Goal: Obtain resource: Obtain resource

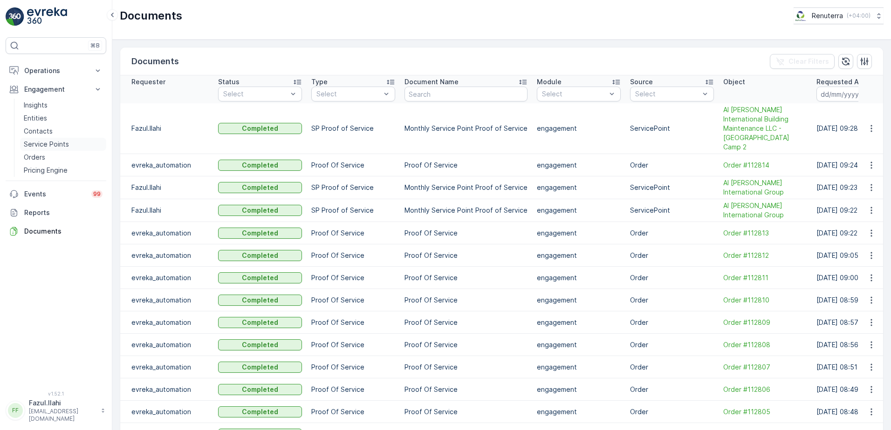
click at [52, 143] on p "Service Points" at bounding box center [46, 144] width 45 height 9
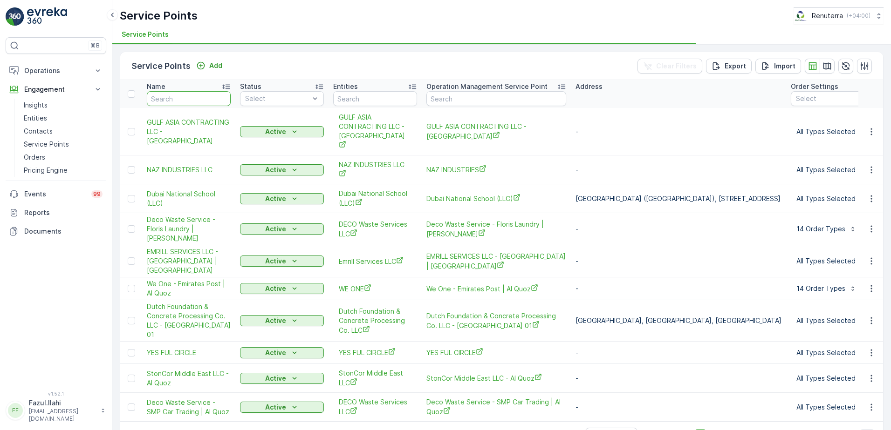
click at [193, 99] on input "text" at bounding box center [189, 98] width 84 height 15
click at [197, 104] on input "text" at bounding box center [189, 98] width 84 height 15
type input "Bin"
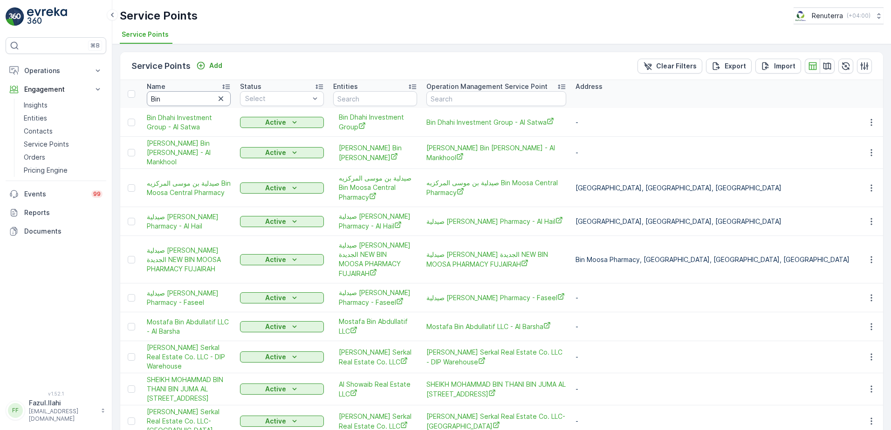
click at [180, 96] on input "Bin" at bounding box center [189, 98] width 84 height 15
type input "Bin"
click at [180, 96] on input "Bin" at bounding box center [189, 98] width 84 height 15
type input "Bin dhan"
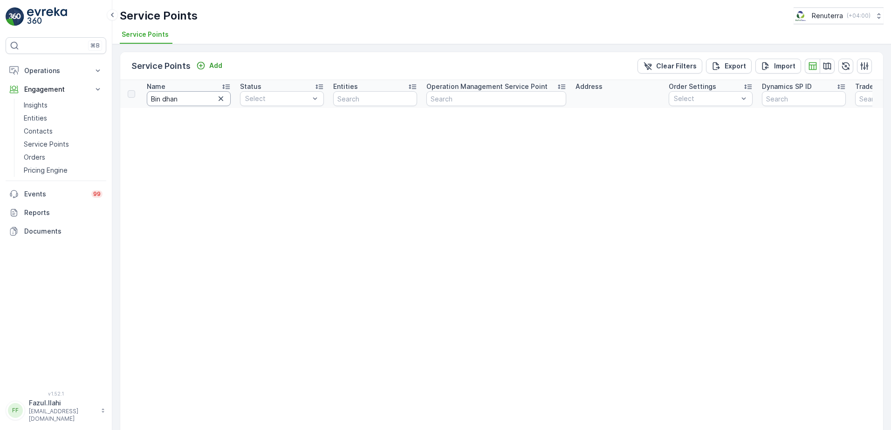
click at [180, 96] on input "Bin dhan" at bounding box center [189, 98] width 84 height 15
type input "Bin dha"
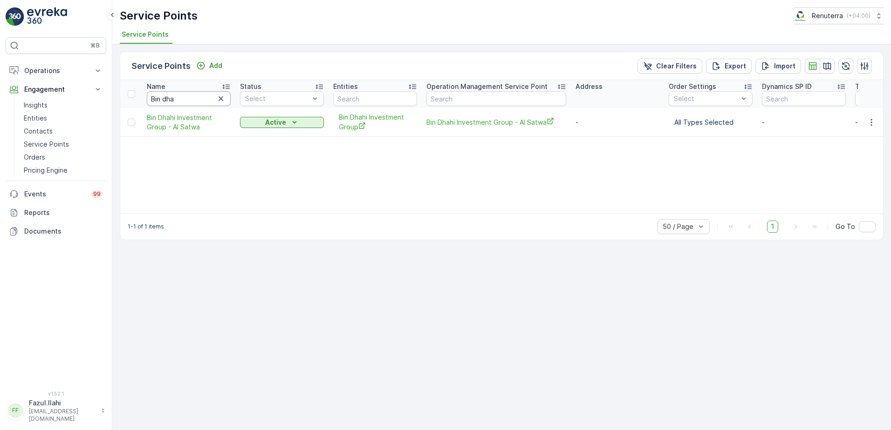
click at [195, 96] on input "Bin dha" at bounding box center [189, 98] width 84 height 15
type input "Bin DHA"
click at [195, 96] on input "Bin DHA" at bounding box center [189, 98] width 84 height 15
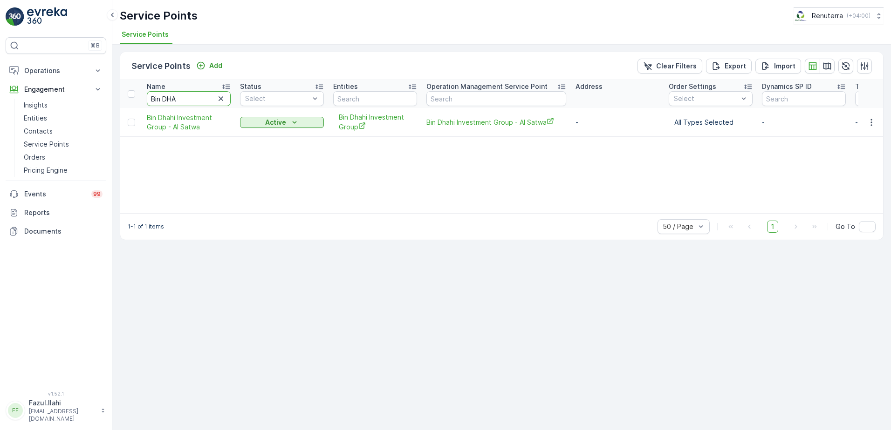
click at [195, 96] on input "Bin DHA" at bounding box center [189, 98] width 84 height 15
type input "H"
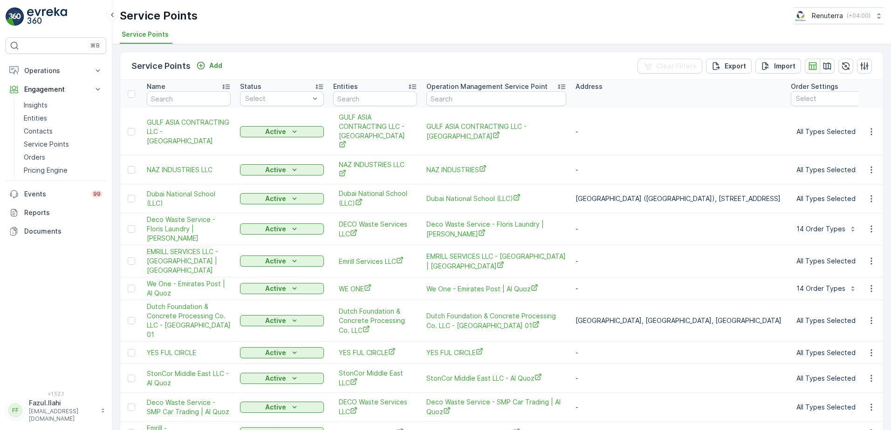
click at [267, 88] on div "Status" at bounding box center [282, 86] width 84 height 9
click at [212, 97] on input "text" at bounding box center [189, 98] width 84 height 15
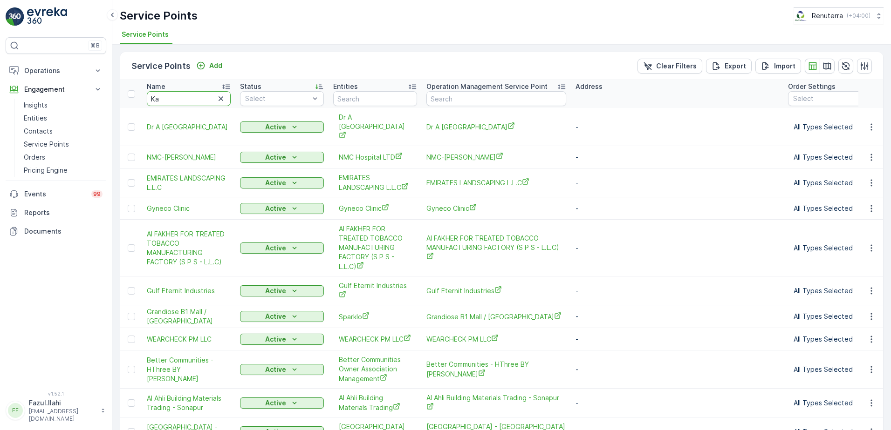
type input "Kah"
click at [212, 97] on input "Kah" at bounding box center [189, 98] width 84 height 15
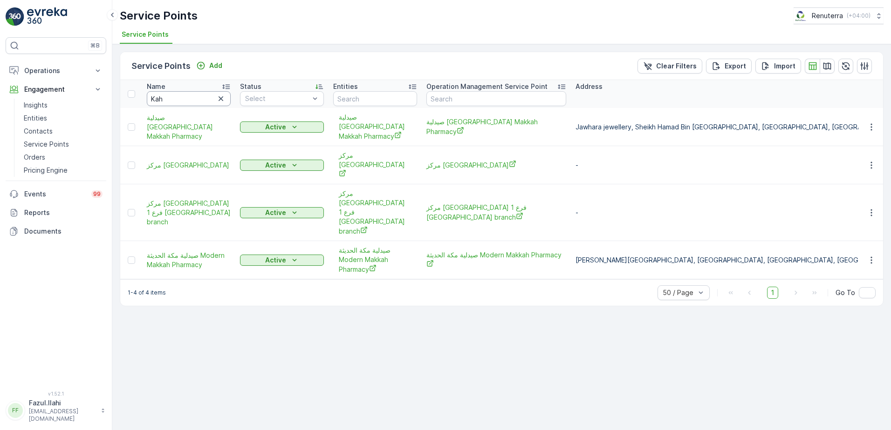
click at [212, 97] on input "Kah" at bounding box center [189, 98] width 84 height 15
click at [204, 97] on input "Kah" at bounding box center [189, 98] width 84 height 15
type input "Kha"
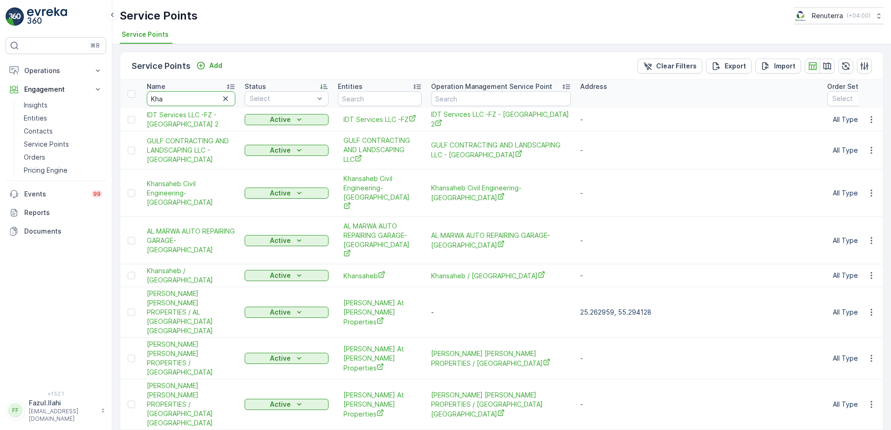
click at [204, 97] on input "Kha" at bounding box center [191, 98] width 89 height 15
click at [171, 99] on input "Kha" at bounding box center [191, 98] width 89 height 15
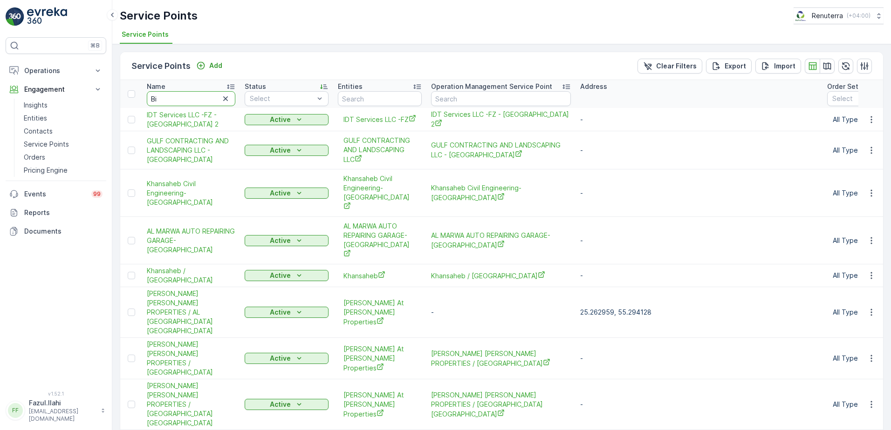
type input "Bin"
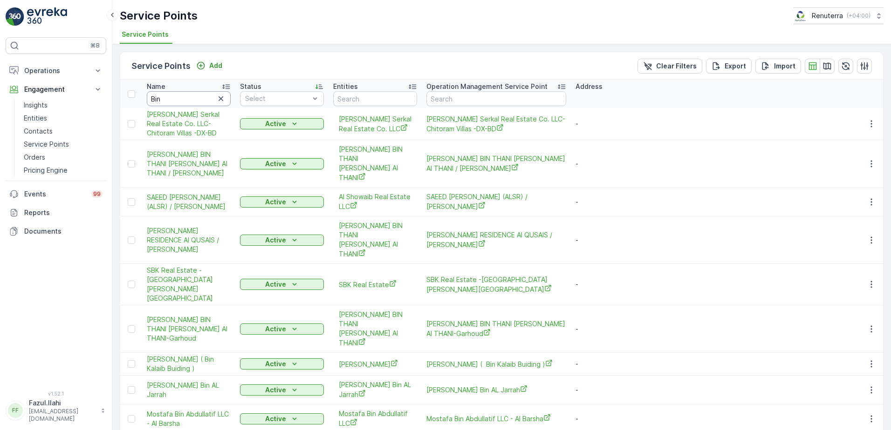
click at [171, 99] on input "Bin" at bounding box center [189, 98] width 84 height 15
type input "Bin"
click at [171, 99] on input "Bin" at bounding box center [189, 98] width 84 height 15
type input "Bin Dha"
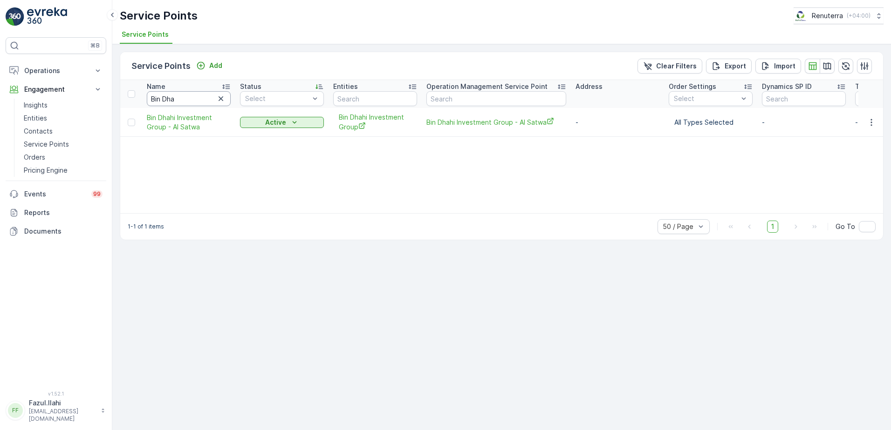
click at [171, 99] on input "Bin Dha" at bounding box center [189, 98] width 84 height 15
type input "Bin"
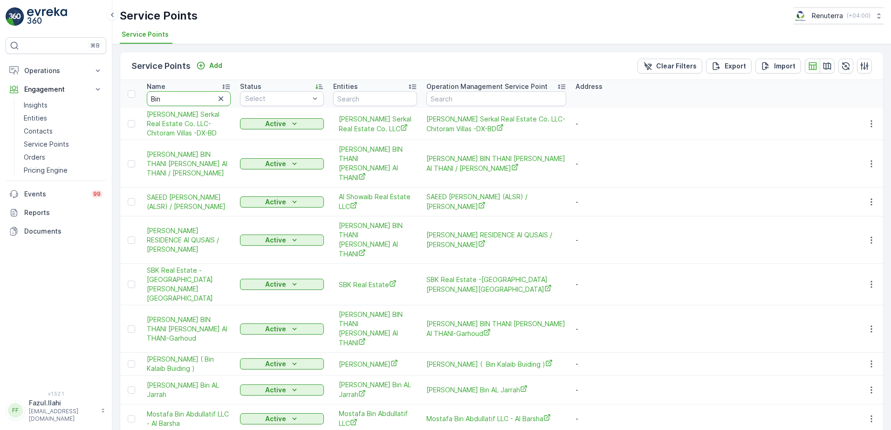
click at [175, 99] on input "Bin" at bounding box center [189, 98] width 84 height 15
type input "Dhak"
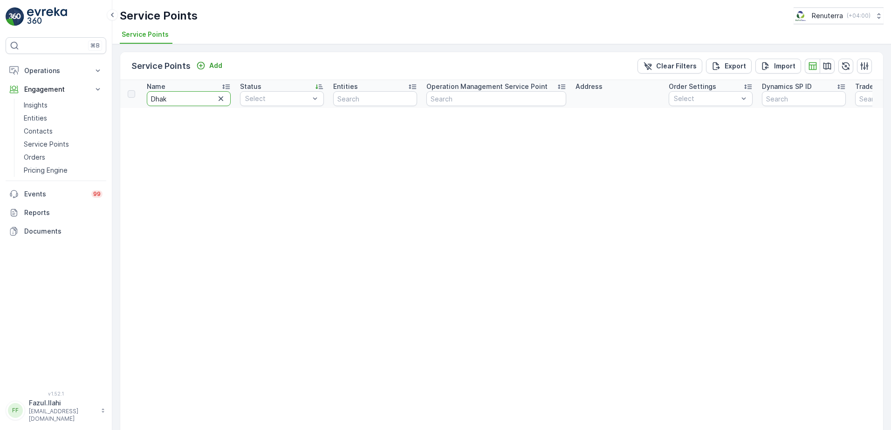
click at [175, 99] on input "Dhak" at bounding box center [189, 98] width 84 height 15
type input "Mech"
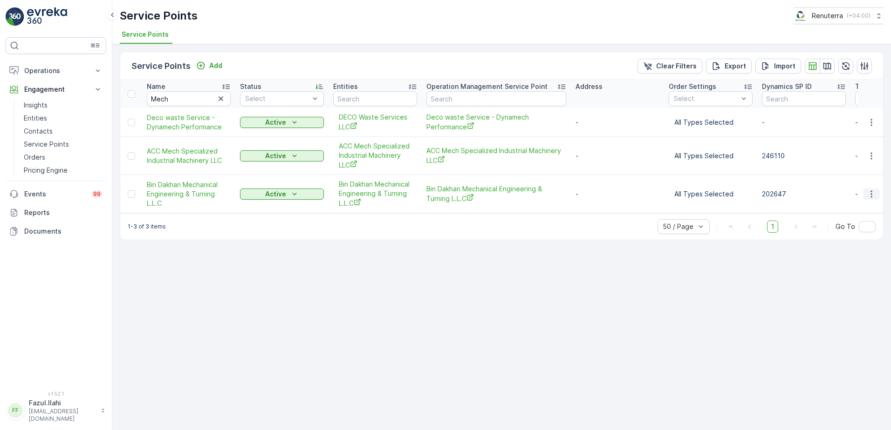
click at [869, 192] on icon "button" at bounding box center [871, 194] width 9 height 9
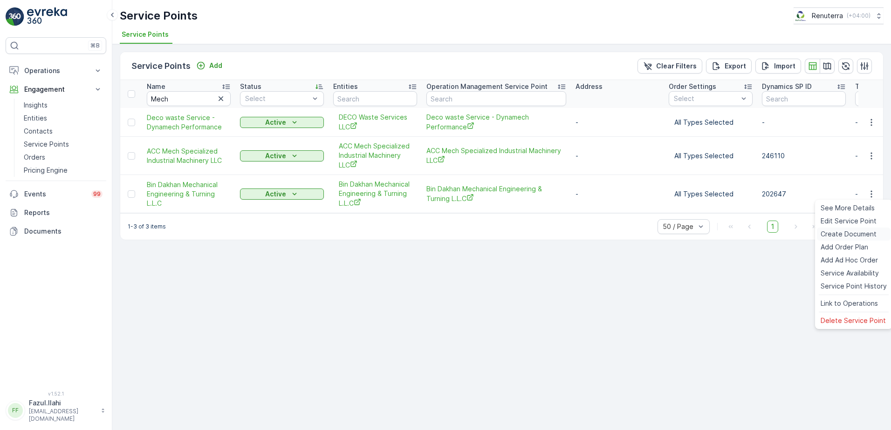
click at [832, 233] on span "Create Document" at bounding box center [848, 234] width 56 height 9
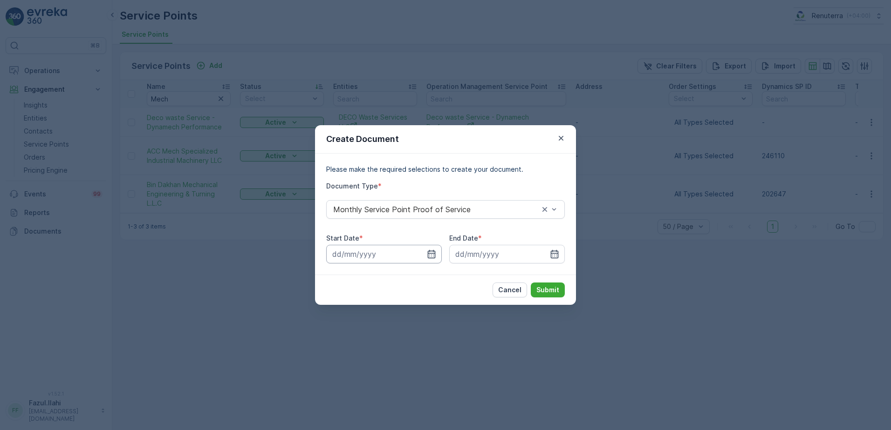
click at [437, 253] on input at bounding box center [384, 254] width 116 height 19
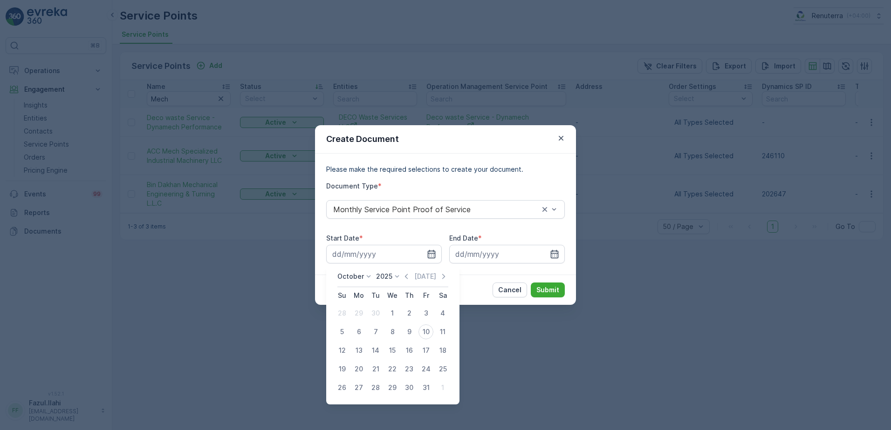
drag, startPoint x: 410, startPoint y: 273, endPoint x: 404, endPoint y: 299, distance: 26.2
click at [411, 273] on icon "button" at bounding box center [406, 276] width 9 height 9
click at [358, 314] on div "1" at bounding box center [358, 313] width 15 height 15
type input "01.09.2025"
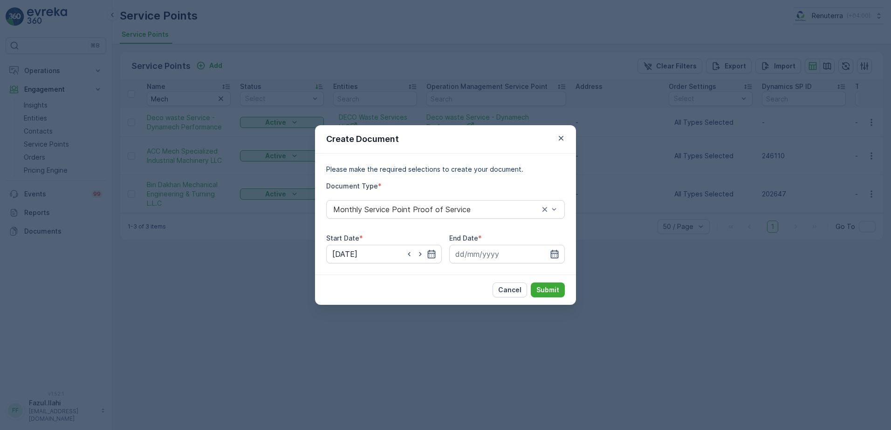
click at [556, 256] on icon "button" at bounding box center [554, 254] width 9 height 9
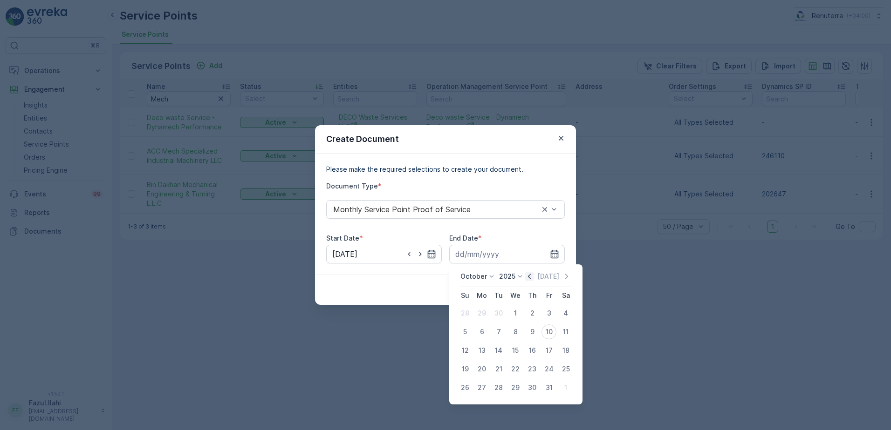
click at [528, 280] on icon "button" at bounding box center [529, 276] width 9 height 9
click at [497, 386] on div "30" at bounding box center [498, 388] width 15 height 15
type input "30.09.2025"
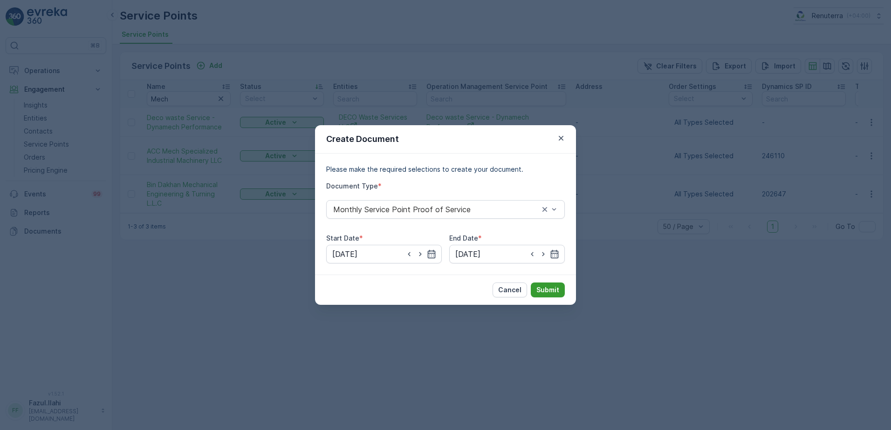
click at [546, 292] on p "Submit" at bounding box center [547, 290] width 23 height 9
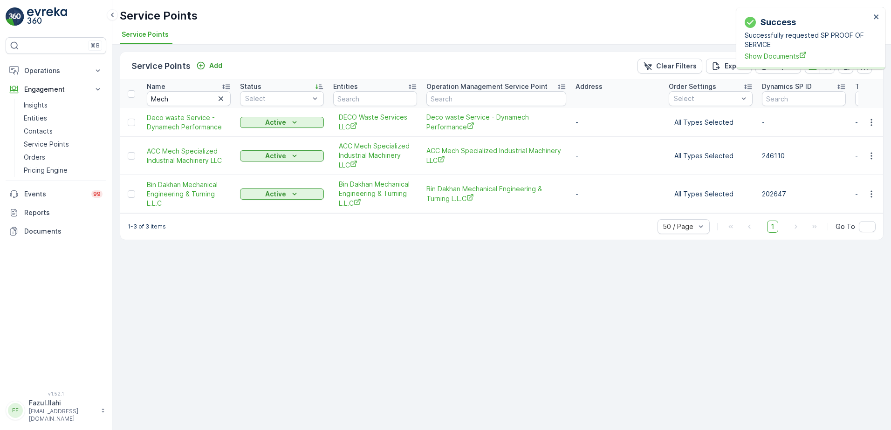
click at [768, 50] on div "Successfully requested SP PROOF OF SERVICE Show Documents" at bounding box center [807, 46] width 126 height 30
click at [771, 54] on span "Show Documents" at bounding box center [807, 56] width 126 height 10
drag, startPoint x: 50, startPoint y: 68, endPoint x: 57, endPoint y: 76, distance: 10.9
click at [50, 67] on p "Operations" at bounding box center [55, 70] width 63 height 9
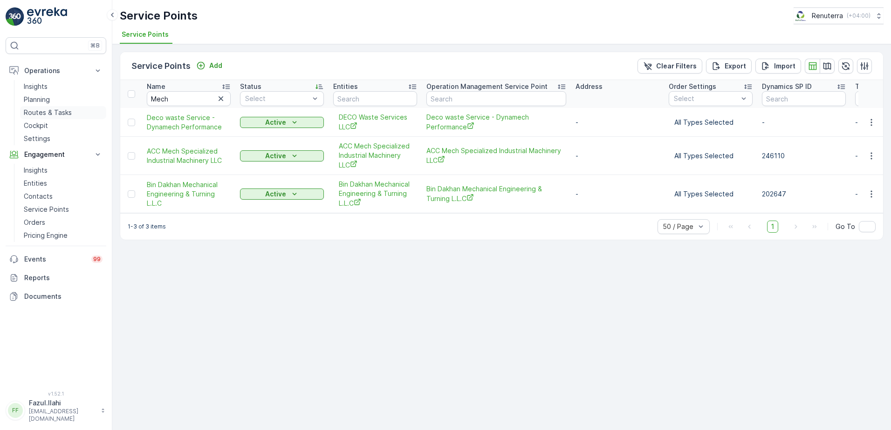
click at [44, 111] on p "Routes & Tasks" at bounding box center [48, 112] width 48 height 9
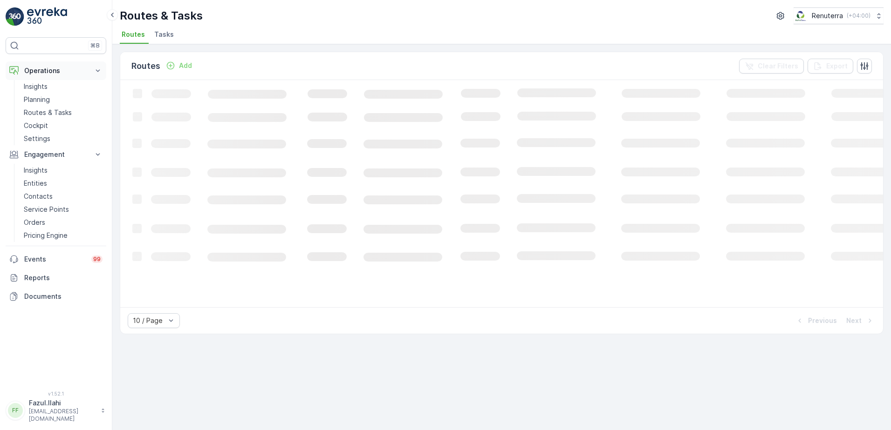
click at [56, 74] on p "Operations" at bounding box center [55, 70] width 63 height 9
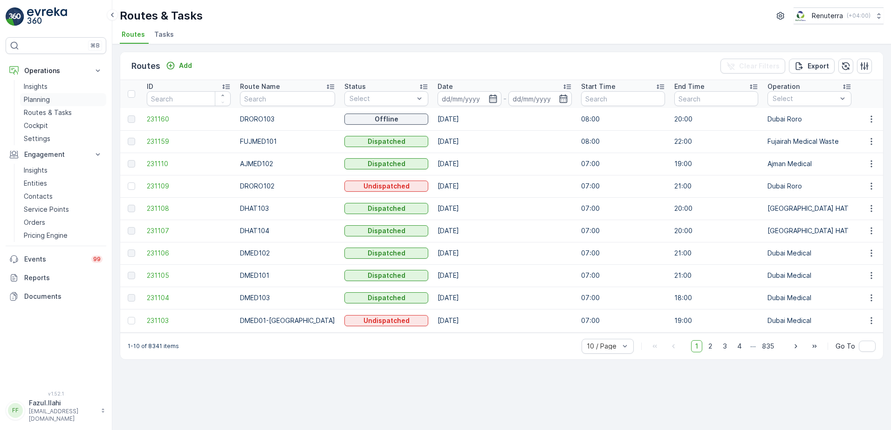
click at [48, 101] on p "Planning" at bounding box center [37, 99] width 26 height 9
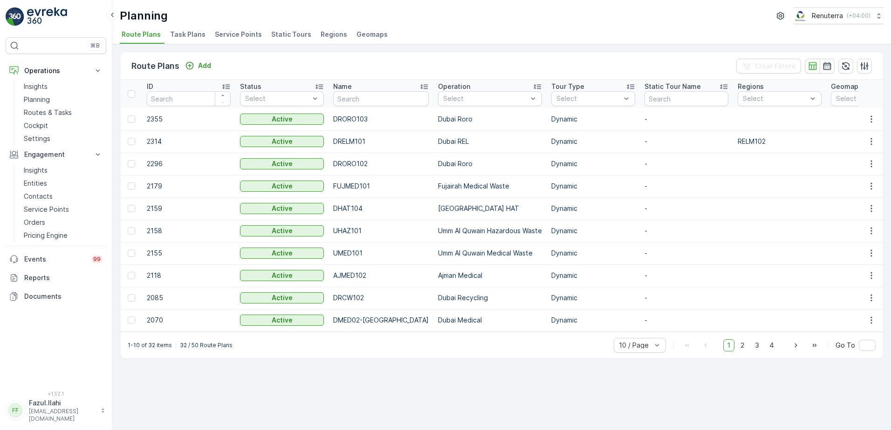
click at [234, 34] on span "Service Points" at bounding box center [238, 34] width 47 height 9
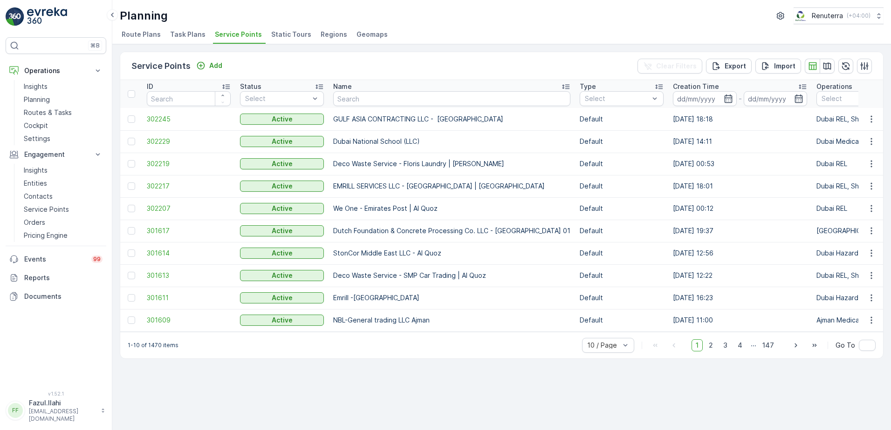
drag, startPoint x: 60, startPoint y: 212, endPoint x: 104, endPoint y: 20, distance: 197.0
click at [60, 212] on p "Service Points" at bounding box center [46, 209] width 45 height 9
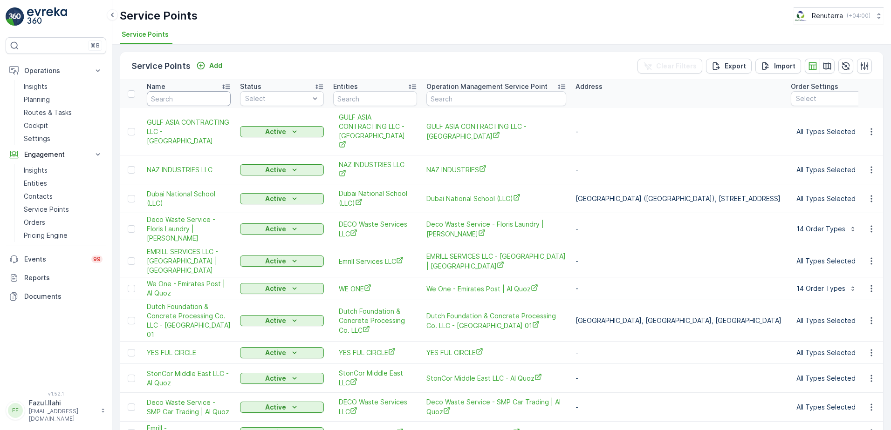
click at [207, 101] on input "text" at bounding box center [189, 98] width 84 height 15
type input "Ear"
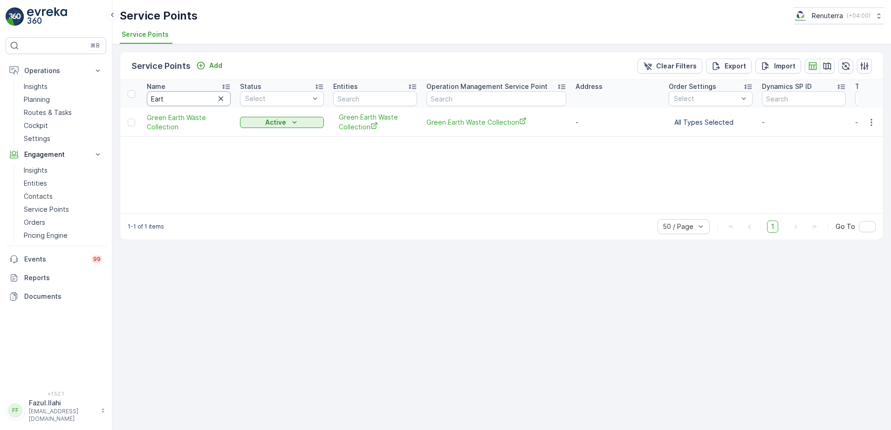
click at [185, 99] on input "Eart" at bounding box center [189, 98] width 84 height 15
click at [867, 124] on icon "button" at bounding box center [871, 122] width 9 height 9
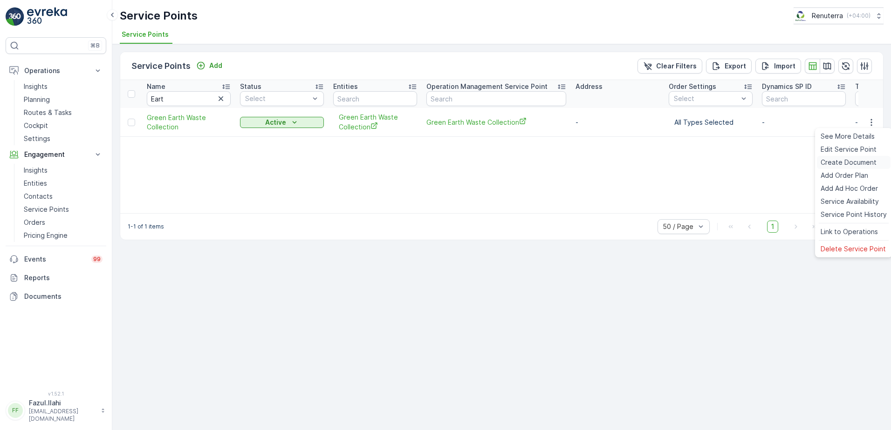
click at [834, 161] on span "Create Document" at bounding box center [848, 162] width 56 height 9
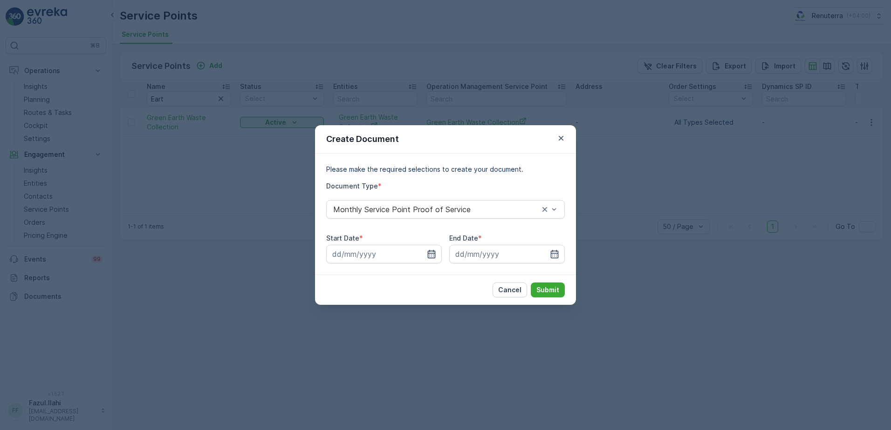
click at [430, 253] on icon "button" at bounding box center [431, 254] width 9 height 9
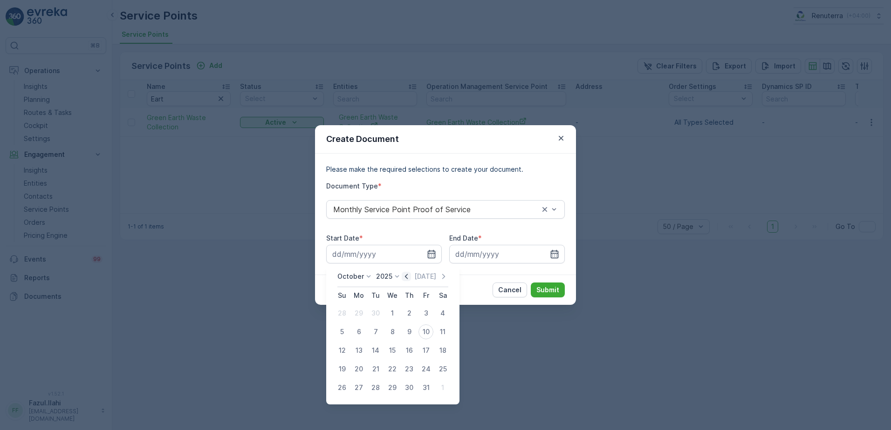
click at [407, 279] on icon "button" at bounding box center [406, 276] width 9 height 9
click at [361, 313] on div "1" at bounding box center [358, 313] width 15 height 15
type input "01.09.2025"
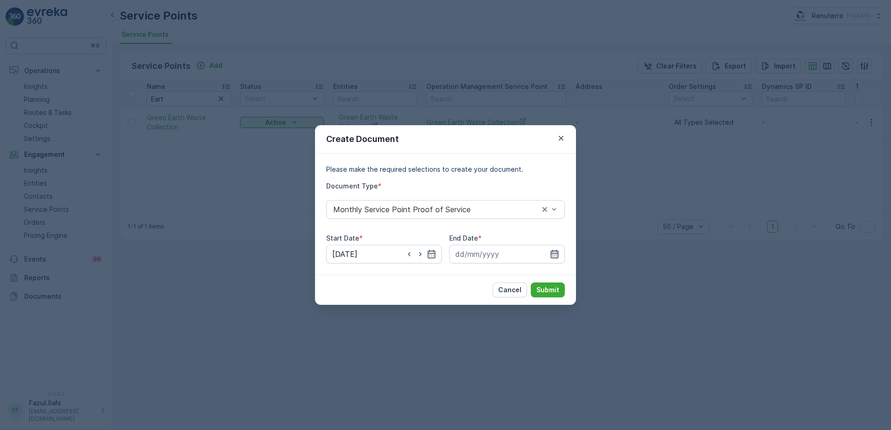
click at [551, 255] on icon "button" at bounding box center [555, 254] width 8 height 8
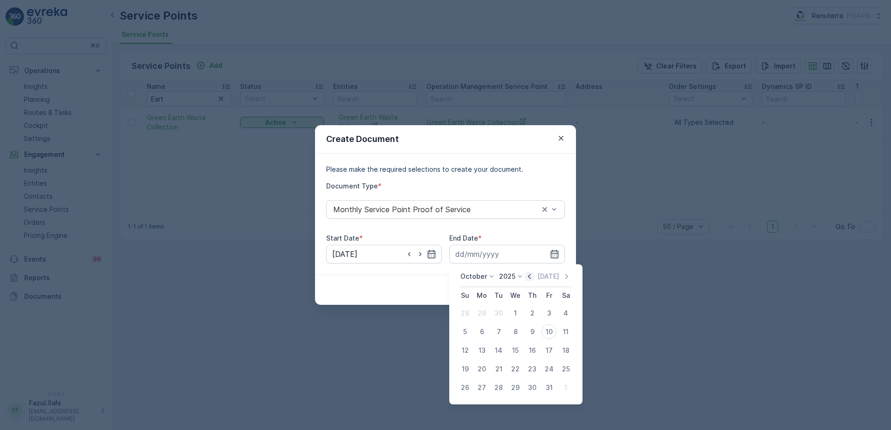
click at [529, 279] on icon "button" at bounding box center [529, 276] width 9 height 9
click at [501, 390] on div "30" at bounding box center [498, 388] width 15 height 15
type input "30.09.2025"
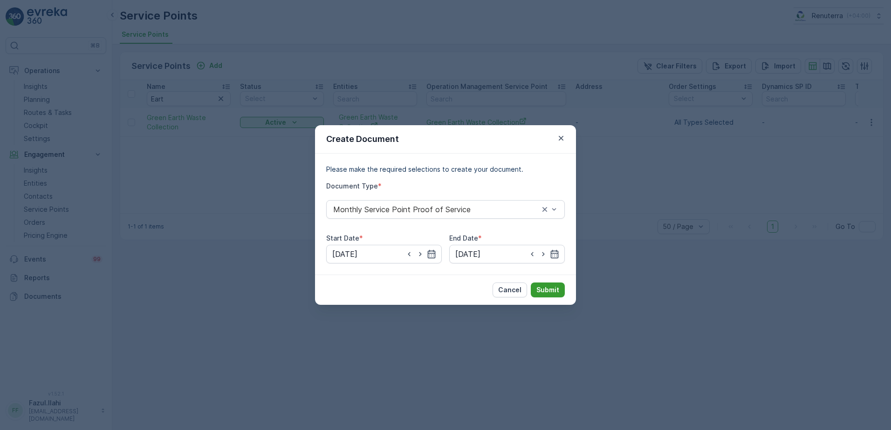
click at [552, 289] on p "Submit" at bounding box center [547, 290] width 23 height 9
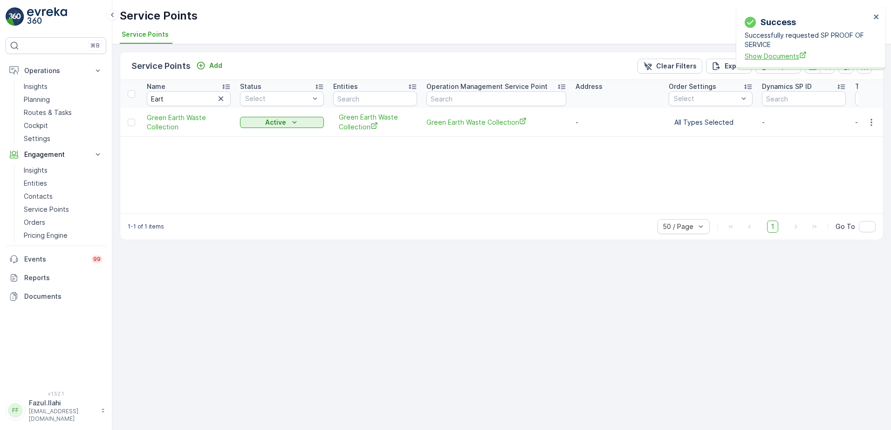
click at [770, 58] on span "Show Documents" at bounding box center [807, 56] width 126 height 10
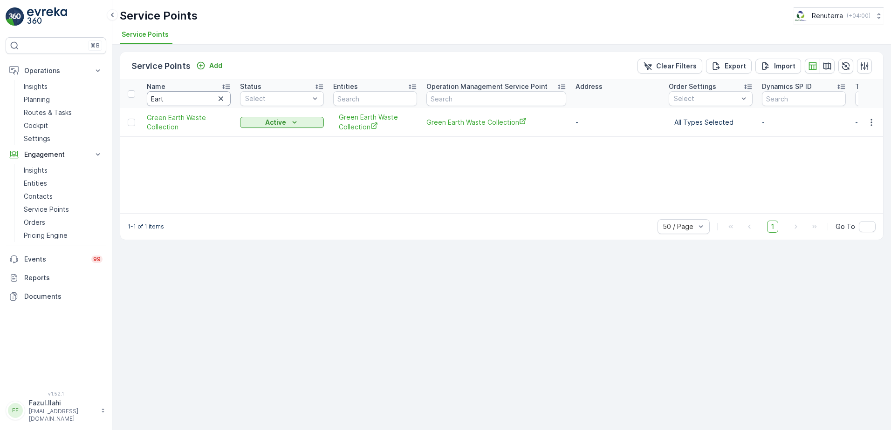
click at [184, 102] on input "Eart" at bounding box center [189, 98] width 84 height 15
type input "Nama"
click at [867, 123] on icon "button" at bounding box center [871, 122] width 9 height 9
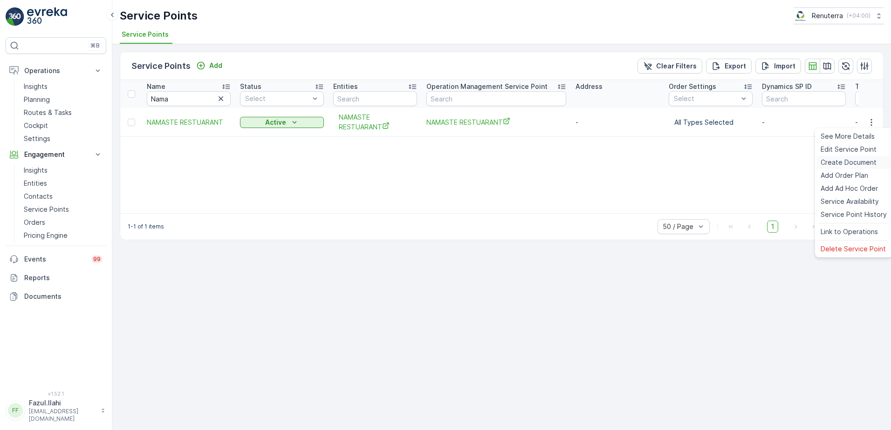
click at [833, 164] on span "Create Document" at bounding box center [848, 162] width 56 height 9
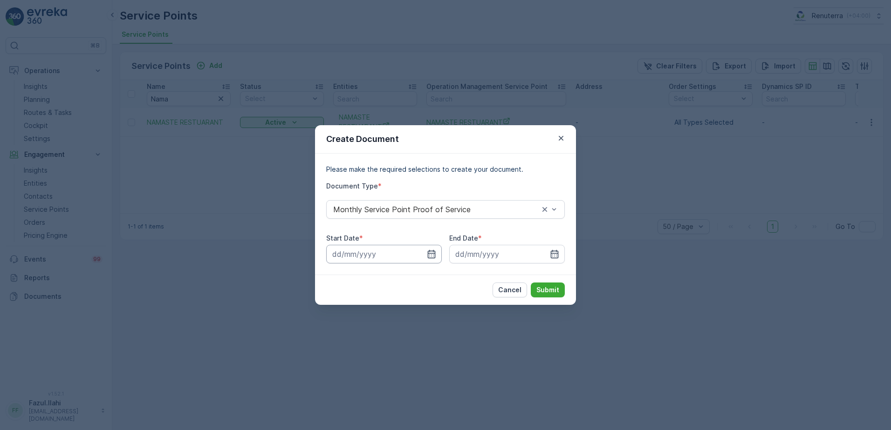
click at [433, 254] on icon "button" at bounding box center [431, 254] width 9 height 9
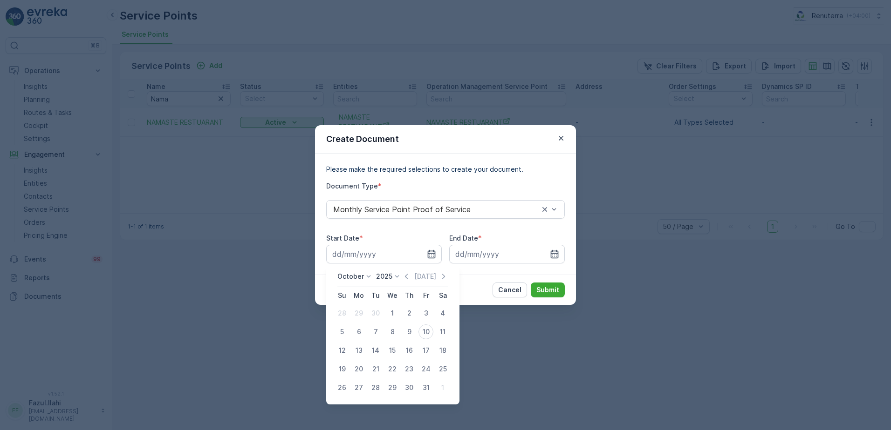
click at [405, 274] on icon "button" at bounding box center [406, 276] width 9 height 9
click at [362, 310] on div "1" at bounding box center [358, 313] width 15 height 15
type input "01.09.2025"
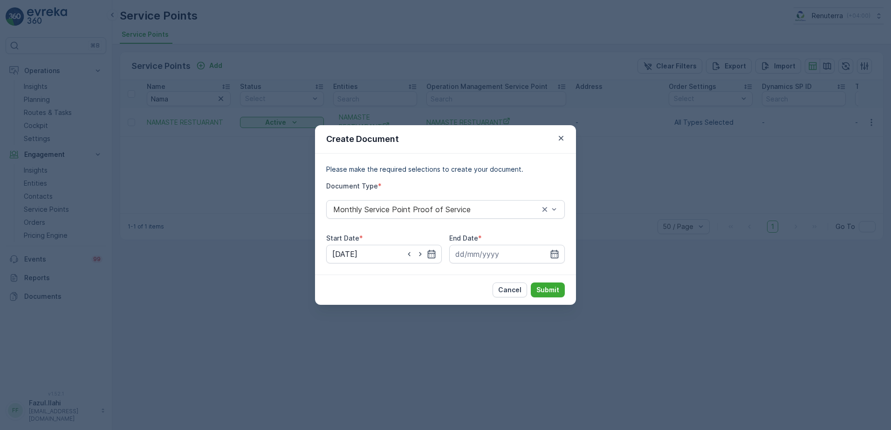
click at [559, 244] on div "End Date *" at bounding box center [507, 249] width 116 height 30
drag, startPoint x: 555, startPoint y: 252, endPoint x: 552, endPoint y: 261, distance: 10.3
click at [554, 252] on icon "button" at bounding box center [555, 254] width 8 height 8
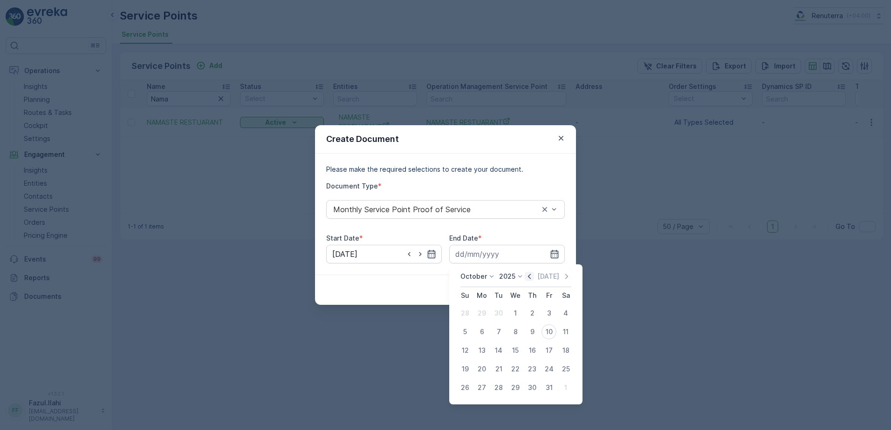
click at [529, 279] on icon "button" at bounding box center [529, 276] width 9 height 9
click at [499, 392] on div "30" at bounding box center [498, 388] width 15 height 15
type input "30.09.2025"
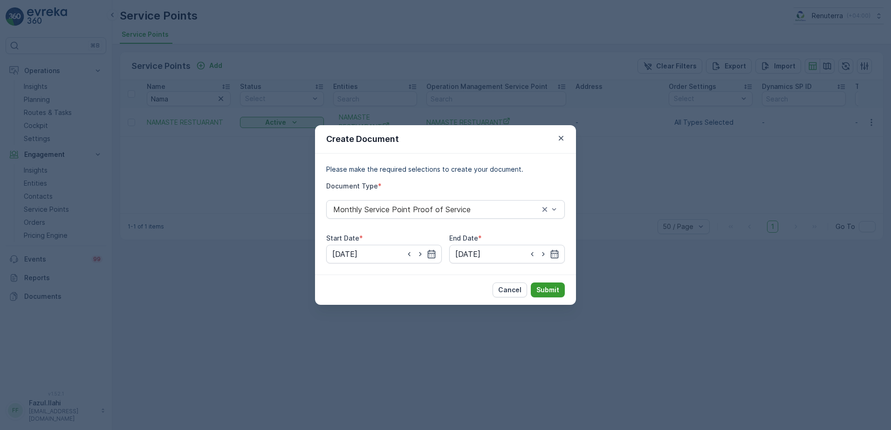
click at [554, 290] on p "Submit" at bounding box center [547, 290] width 23 height 9
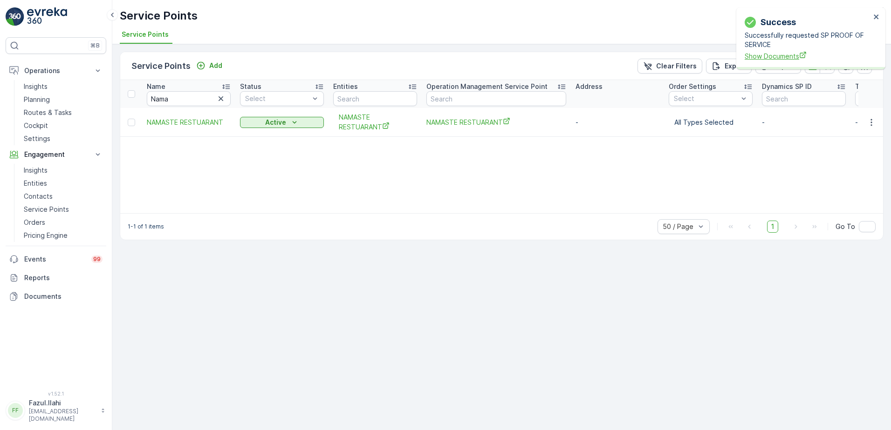
click at [764, 58] on span "Show Documents" at bounding box center [807, 56] width 126 height 10
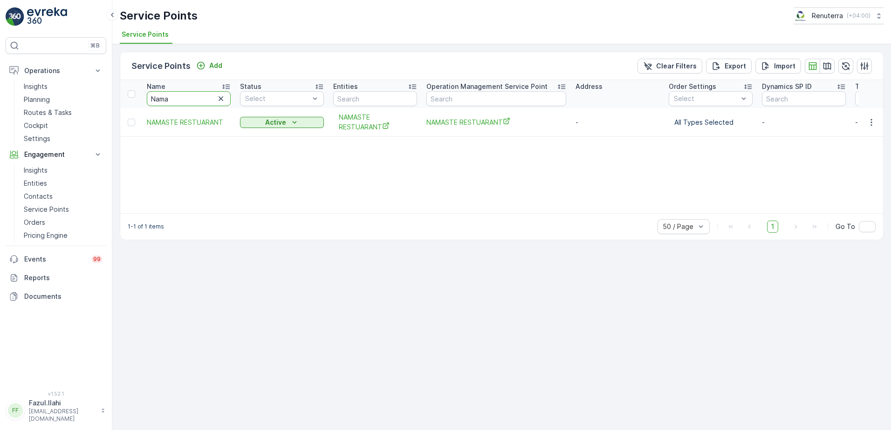
click at [185, 102] on input "Nama" at bounding box center [189, 98] width 84 height 15
click at [183, 102] on input "Nama" at bounding box center [189, 98] width 84 height 15
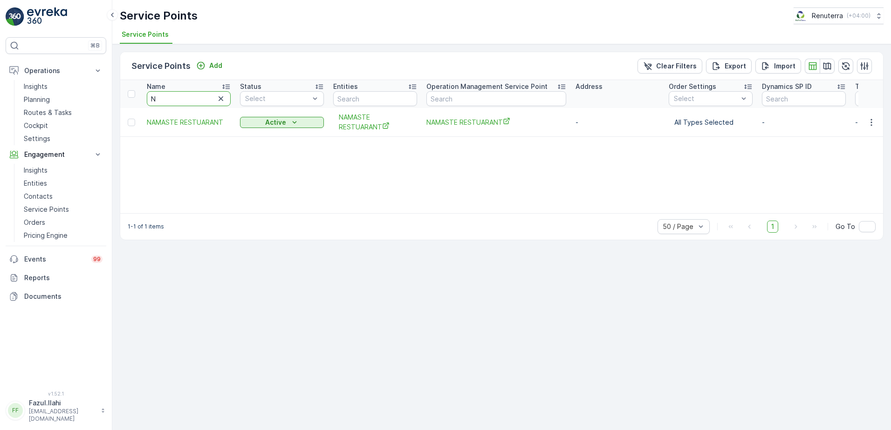
type input "Na"
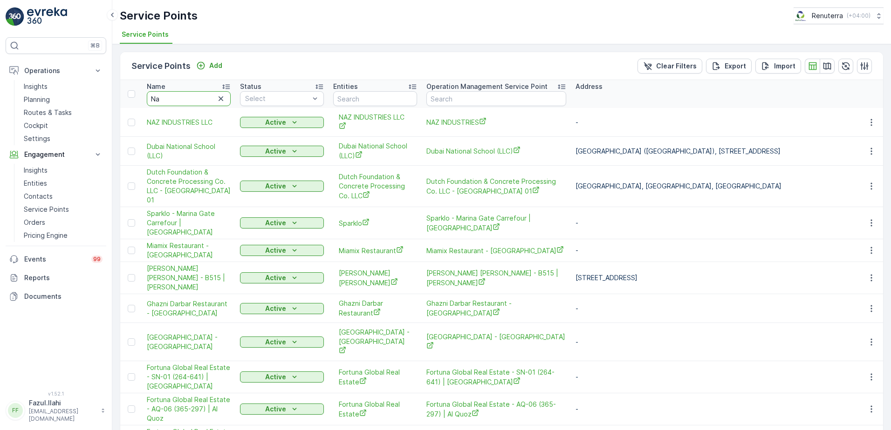
click at [183, 102] on input "Na" at bounding box center [189, 98] width 84 height 15
type input "N"
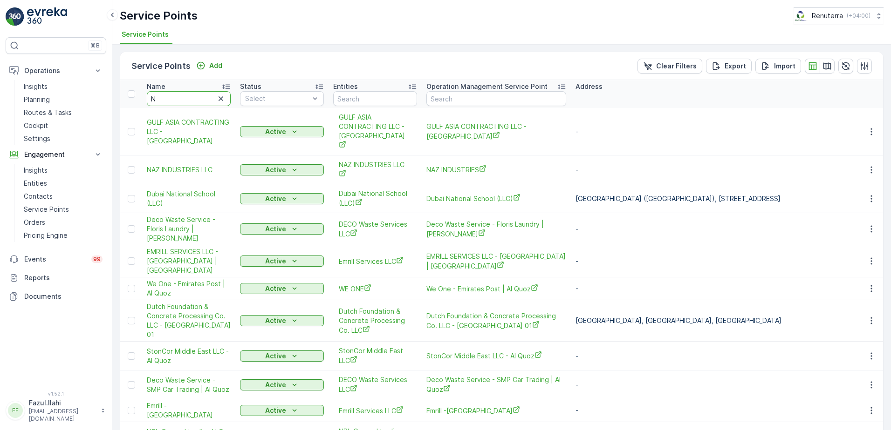
type input "NA"
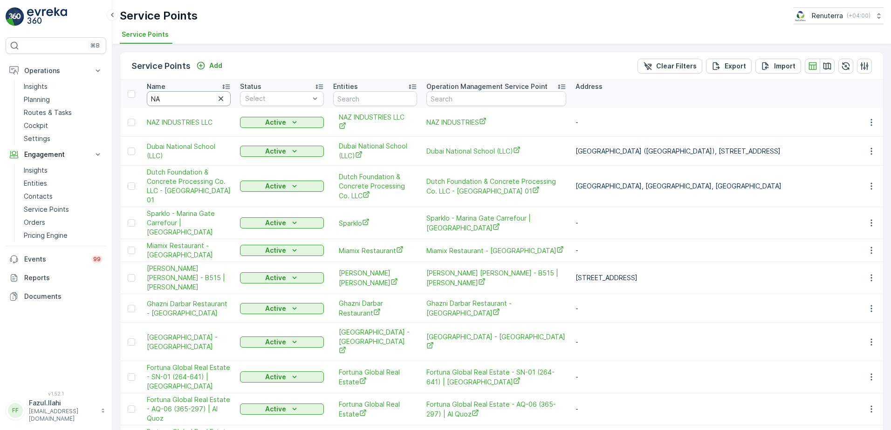
click at [183, 102] on input "NA" at bounding box center [189, 98] width 84 height 15
type input "NABC"
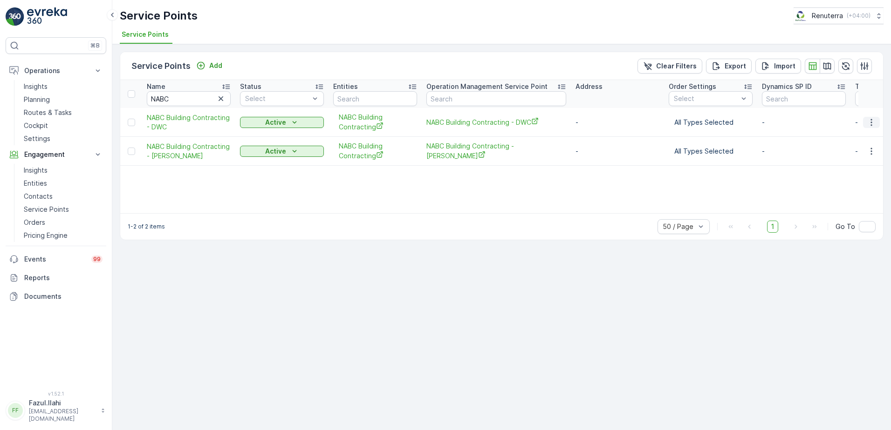
click at [873, 124] on icon "button" at bounding box center [871, 122] width 9 height 9
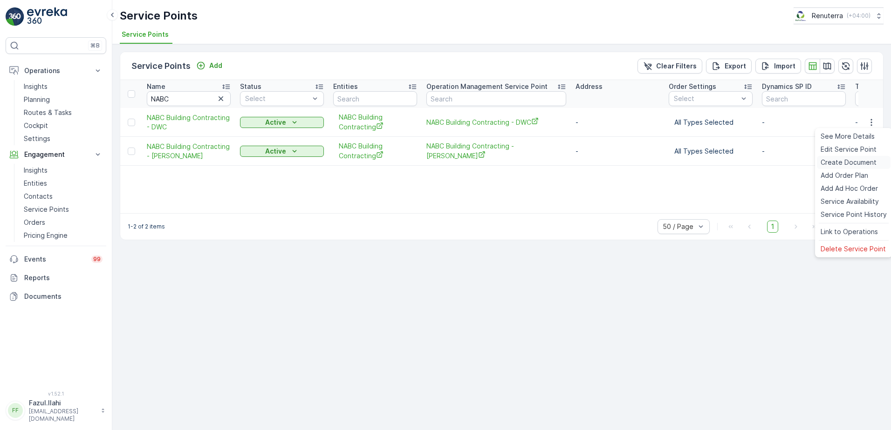
click at [838, 162] on span "Create Document" at bounding box center [848, 162] width 56 height 9
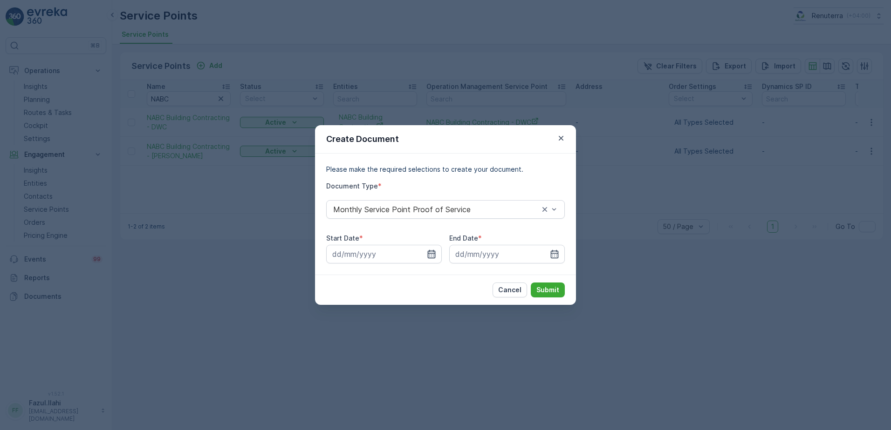
click at [431, 254] on icon "button" at bounding box center [432, 254] width 8 height 8
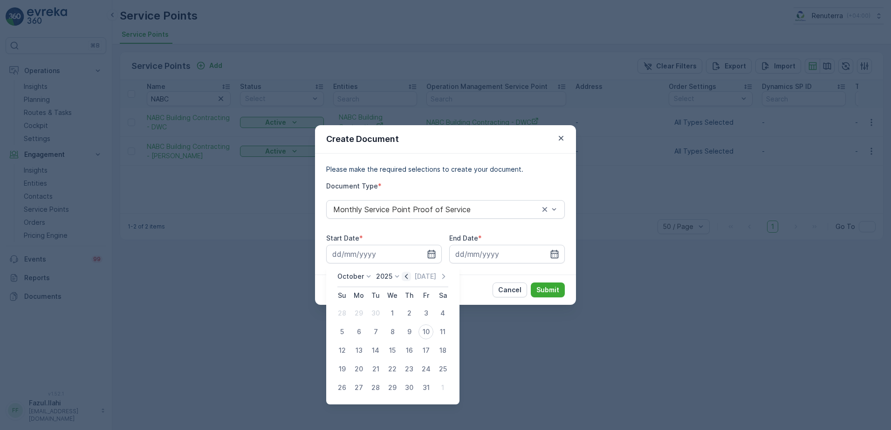
click at [410, 276] on icon "button" at bounding box center [406, 276] width 9 height 9
click at [362, 314] on div "1" at bounding box center [358, 313] width 15 height 15
type input "01.09.2025"
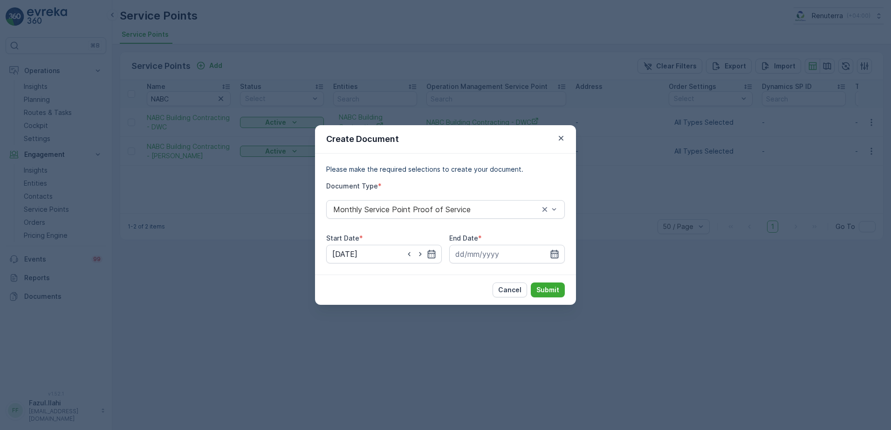
click at [552, 256] on icon "button" at bounding box center [554, 254] width 9 height 9
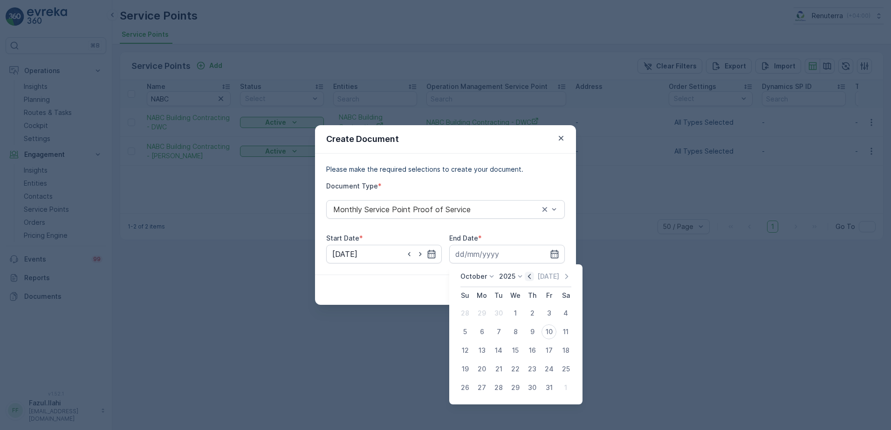
click at [531, 278] on icon "button" at bounding box center [529, 276] width 3 height 5
click at [502, 389] on div "30" at bounding box center [498, 388] width 15 height 15
type input "30.09.2025"
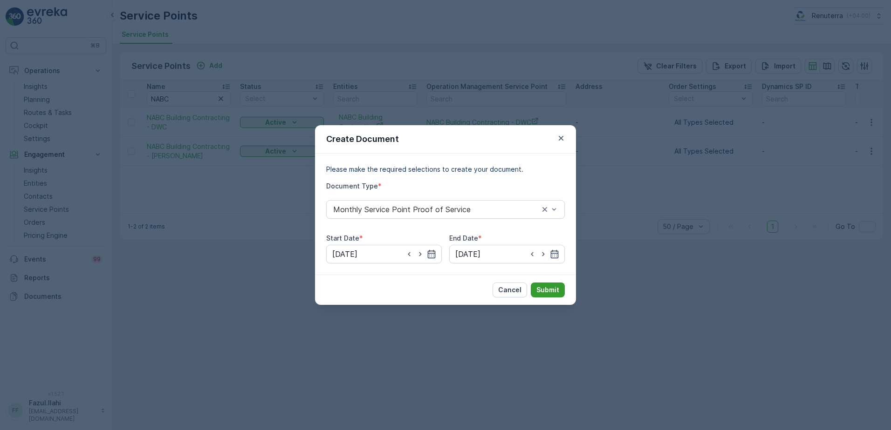
click at [550, 293] on p "Submit" at bounding box center [547, 290] width 23 height 9
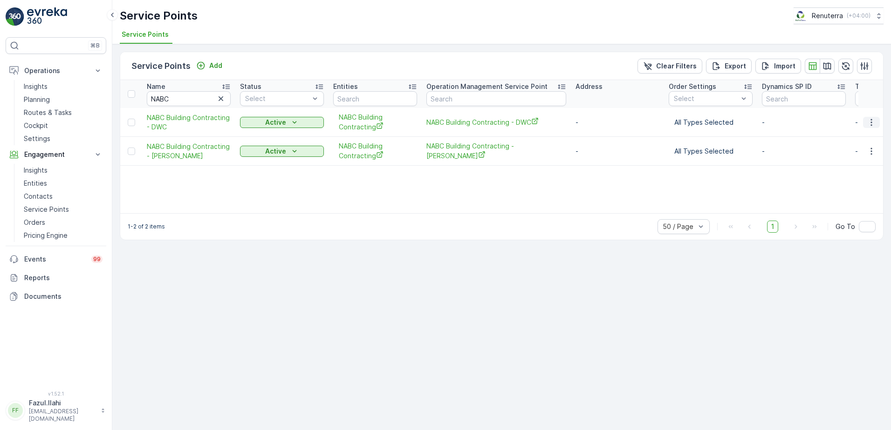
click at [873, 123] on icon "button" at bounding box center [871, 122] width 9 height 9
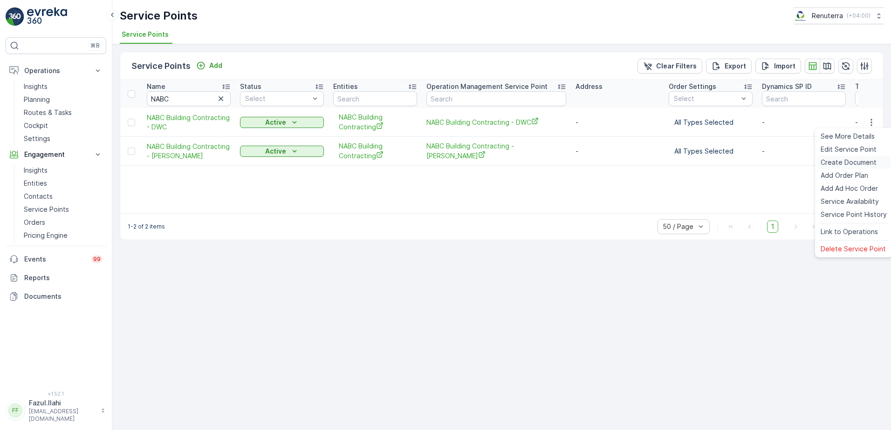
click at [835, 166] on span "Create Document" at bounding box center [848, 162] width 56 height 9
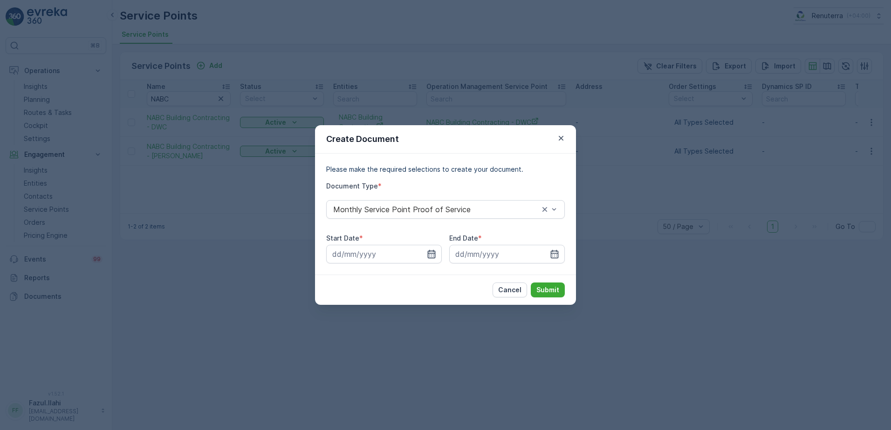
click at [434, 254] on icon "button" at bounding box center [431, 254] width 9 height 9
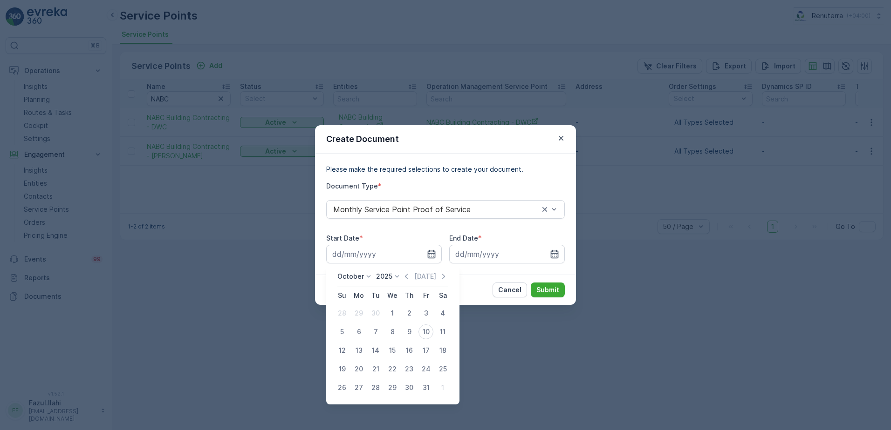
click at [408, 280] on icon "button" at bounding box center [406, 276] width 9 height 9
click at [355, 317] on div "1" at bounding box center [358, 313] width 15 height 15
type input "01.09.2025"
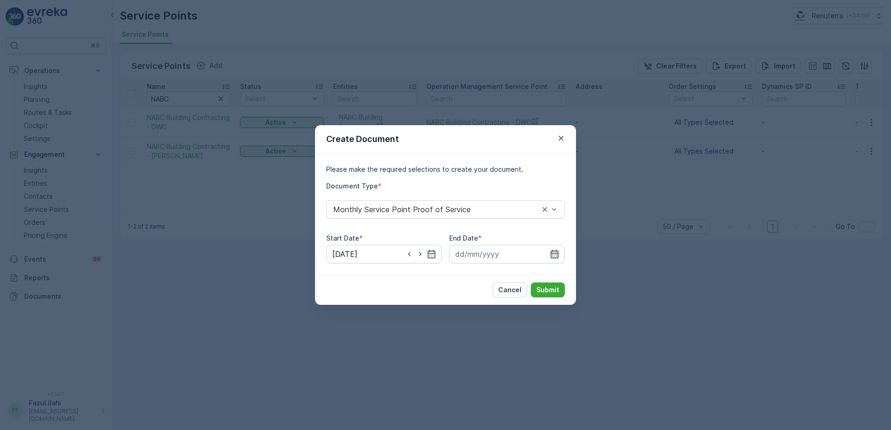
click at [558, 253] on icon "button" at bounding box center [555, 254] width 8 height 8
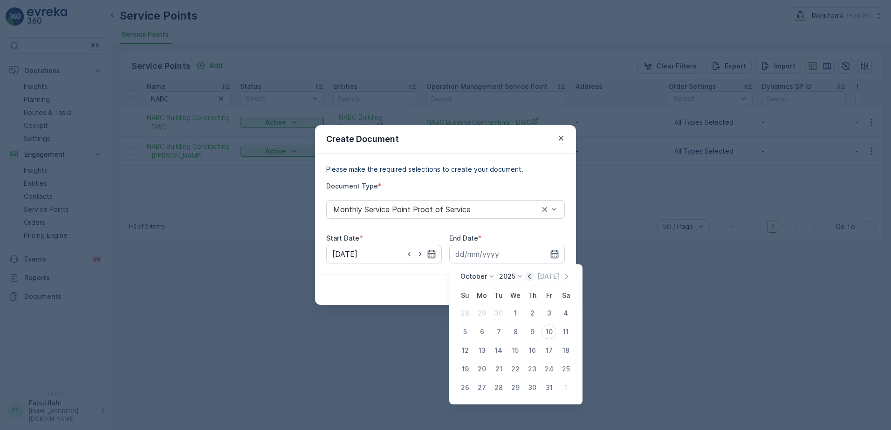
click at [531, 279] on icon "button" at bounding box center [529, 276] width 3 height 5
click at [498, 390] on div "30" at bounding box center [498, 388] width 15 height 15
type input "30.09.2025"
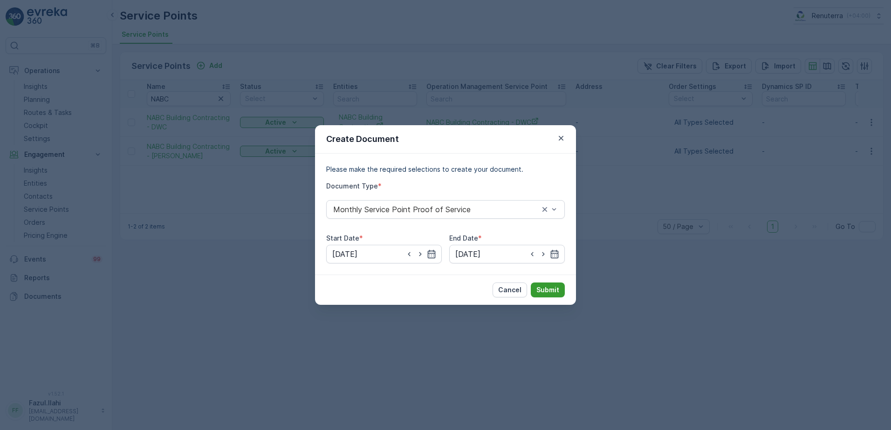
click at [555, 285] on button "Submit" at bounding box center [548, 290] width 34 height 15
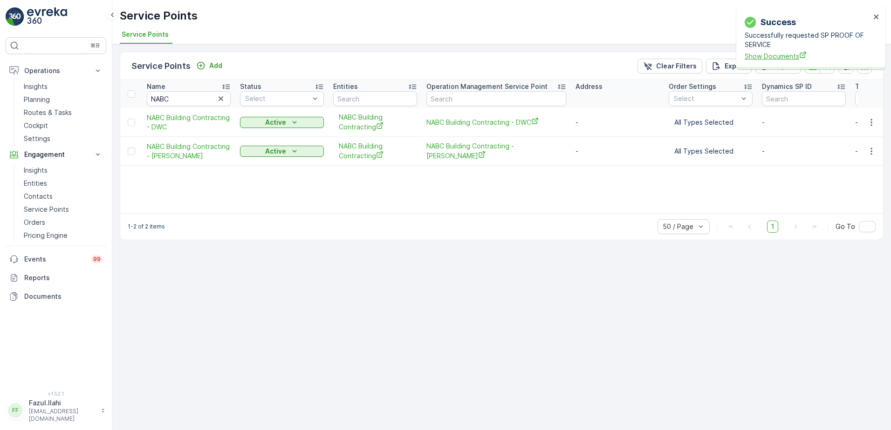
click at [766, 54] on span "Show Documents" at bounding box center [807, 56] width 126 height 10
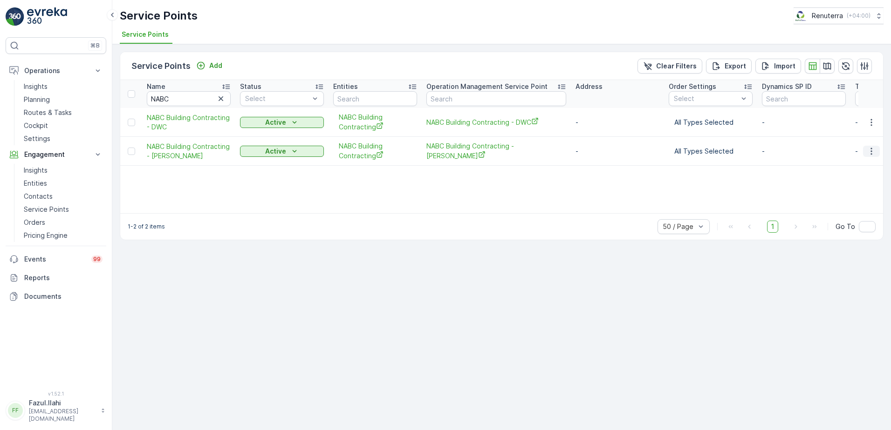
click at [870, 150] on icon "button" at bounding box center [871, 151] width 9 height 9
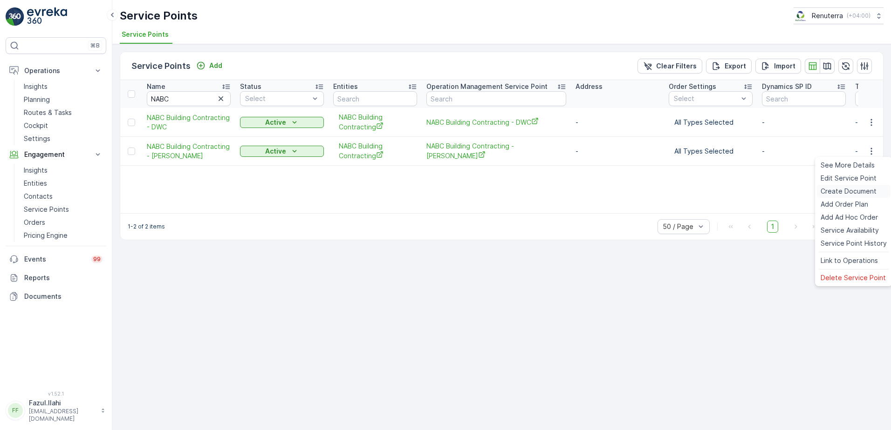
click at [833, 194] on span "Create Document" at bounding box center [848, 191] width 56 height 9
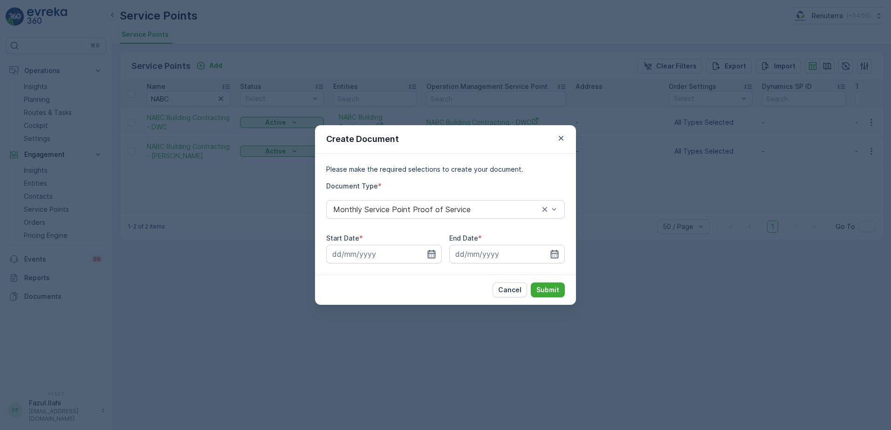
click at [436, 257] on icon "button" at bounding box center [431, 254] width 9 height 9
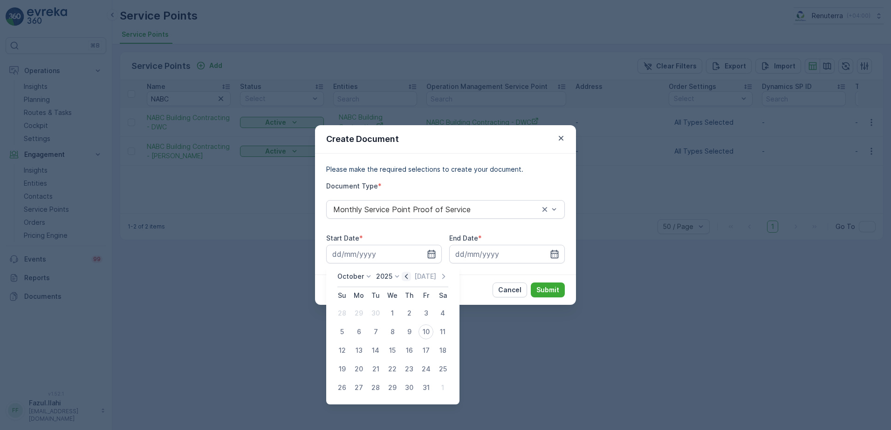
click at [409, 278] on icon "button" at bounding box center [406, 276] width 9 height 9
click at [358, 315] on div "1" at bounding box center [358, 313] width 15 height 15
type input "01.09.2025"
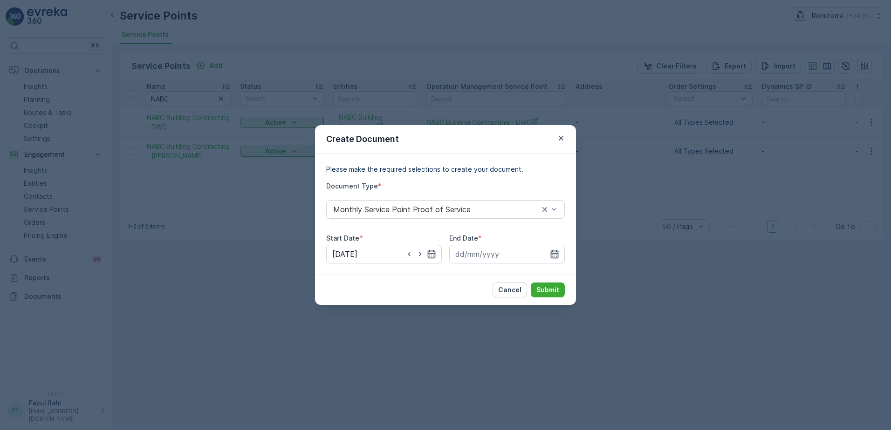
click at [559, 252] on icon "button" at bounding box center [554, 254] width 9 height 9
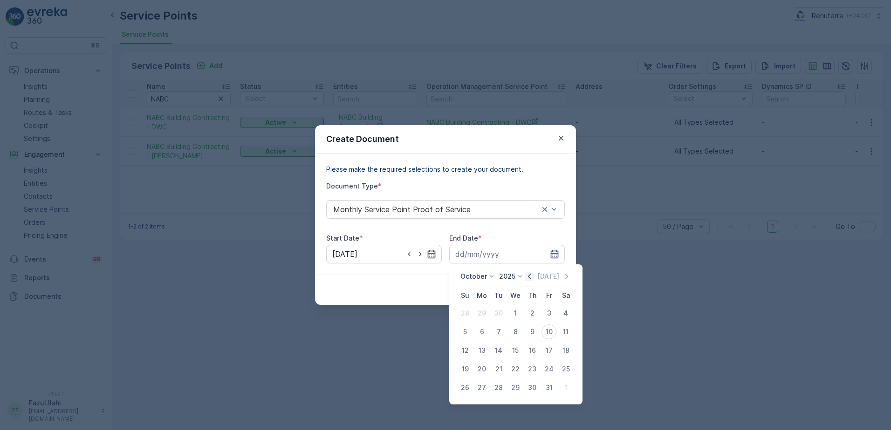
click at [533, 278] on icon "button" at bounding box center [529, 276] width 9 height 9
click at [498, 389] on div "30" at bounding box center [498, 388] width 15 height 15
type input "30.09.2025"
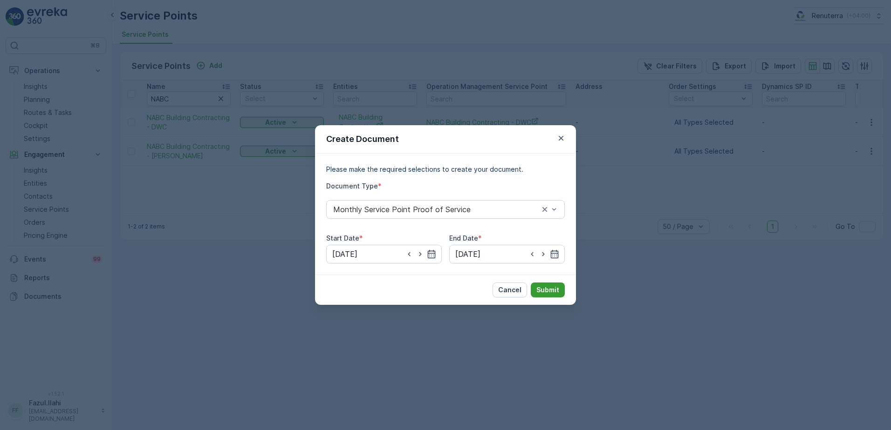
click at [554, 290] on p "Submit" at bounding box center [547, 290] width 23 height 9
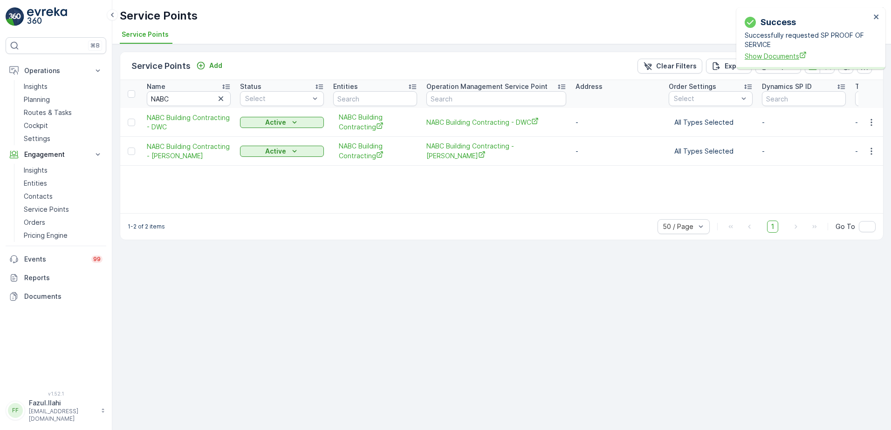
click at [768, 59] on span "Show Documents" at bounding box center [807, 56] width 126 height 10
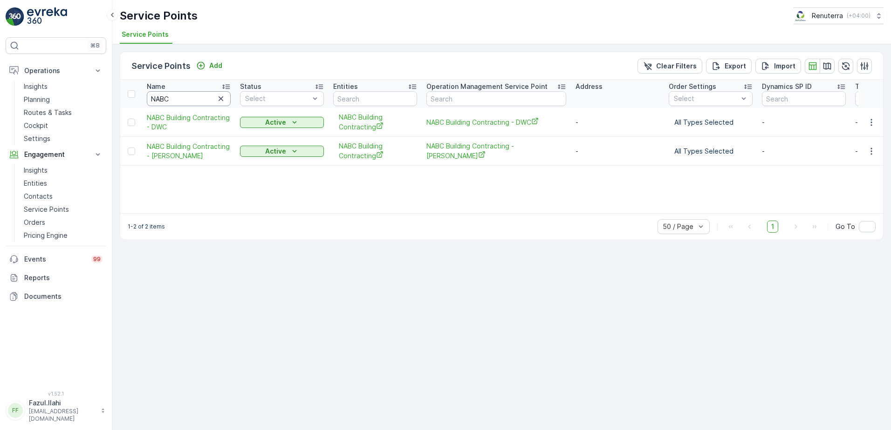
click at [189, 95] on input "NABC" at bounding box center [189, 98] width 84 height 15
click at [190, 95] on input "NABC" at bounding box center [189, 98] width 84 height 15
type input "Del"
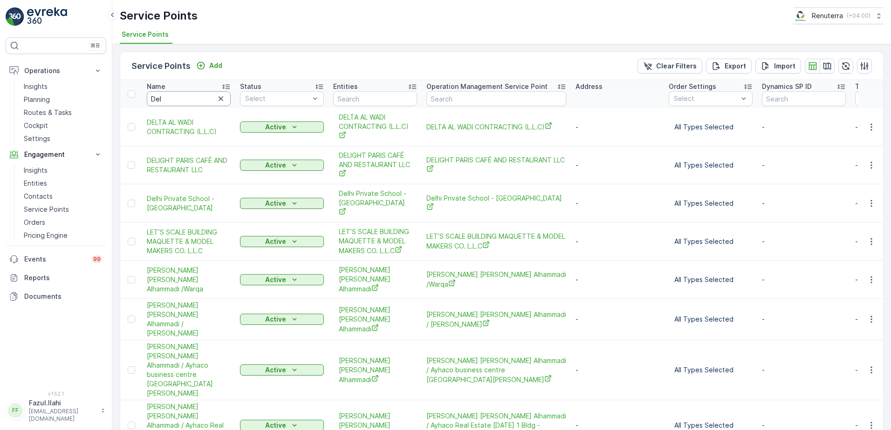
click at [190, 95] on input "Del" at bounding box center [189, 98] width 84 height 15
click at [870, 123] on icon "button" at bounding box center [871, 127] width 9 height 9
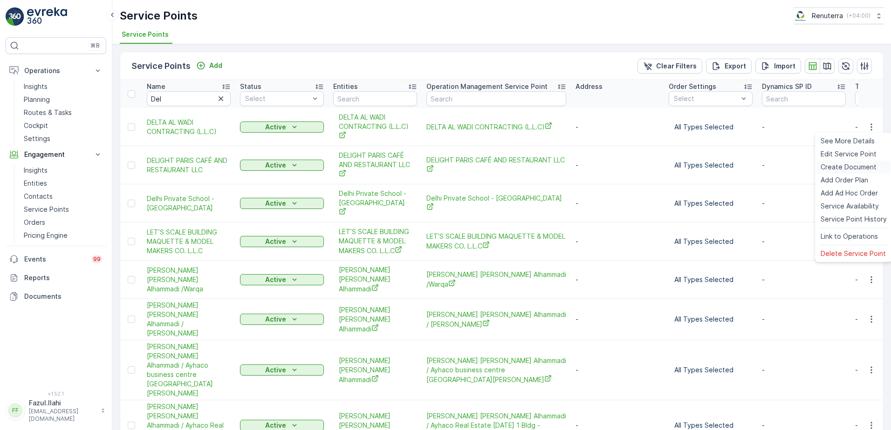
click at [839, 164] on span "Create Document" at bounding box center [848, 167] width 56 height 9
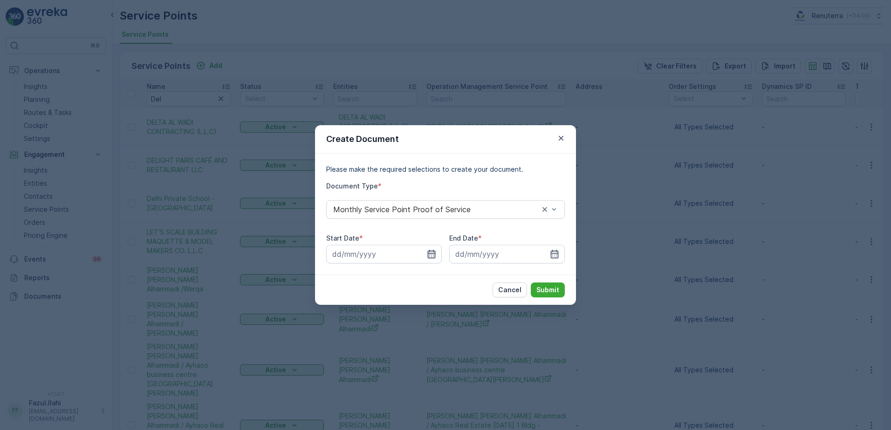
click at [433, 250] on icon "button" at bounding box center [431, 254] width 9 height 9
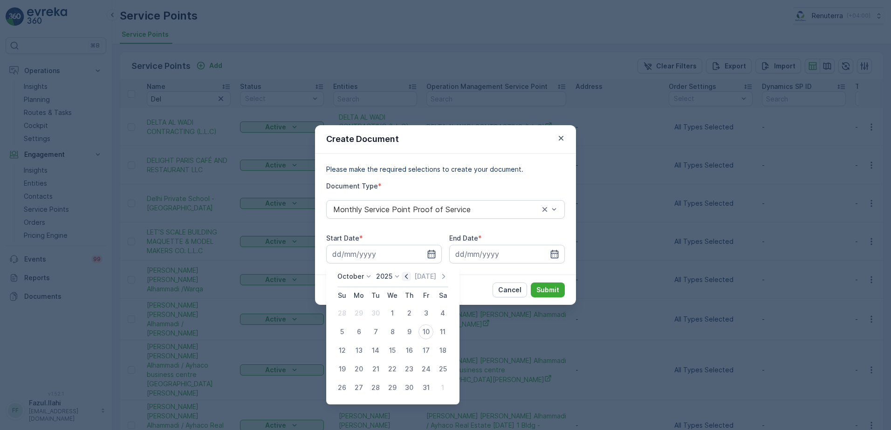
click at [409, 277] on icon "button" at bounding box center [406, 276] width 9 height 9
click at [356, 314] on div "1" at bounding box center [358, 313] width 15 height 15
type input "01.09.2025"
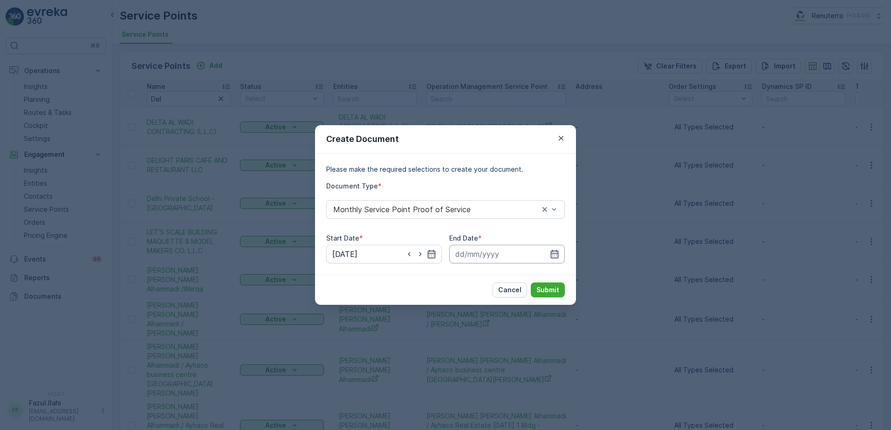
click at [548, 255] on input at bounding box center [507, 254] width 116 height 19
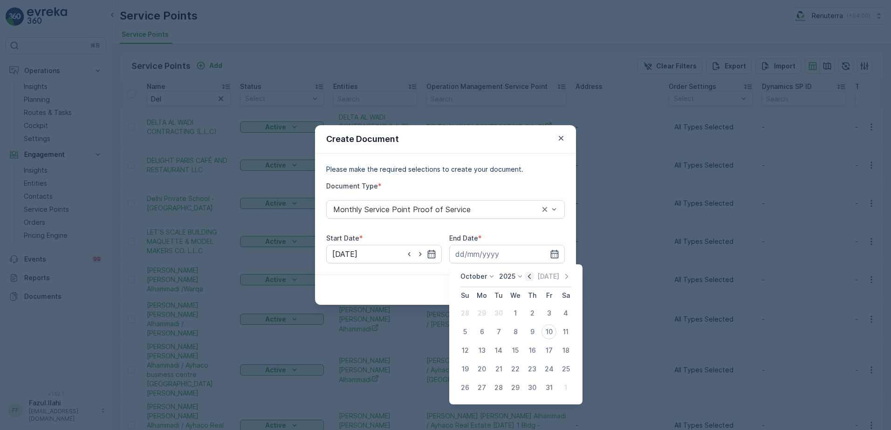
click at [530, 277] on icon "button" at bounding box center [529, 276] width 9 height 9
click at [499, 390] on div "30" at bounding box center [498, 388] width 15 height 15
type input "30.09.2025"
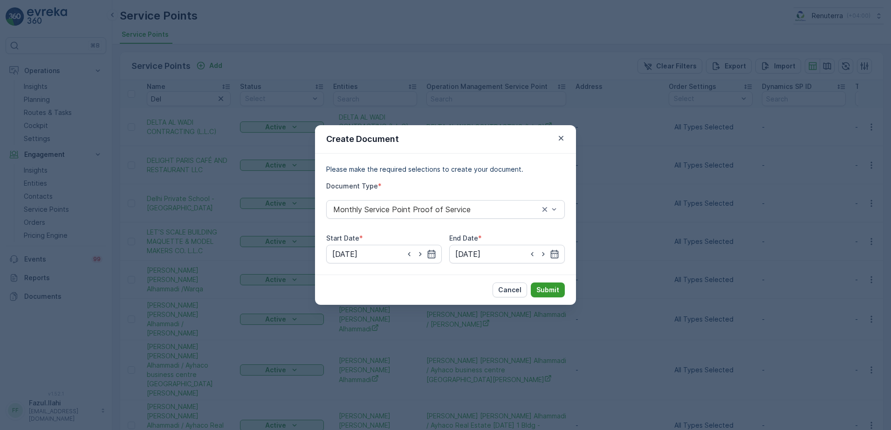
click at [544, 290] on p "Submit" at bounding box center [547, 290] width 23 height 9
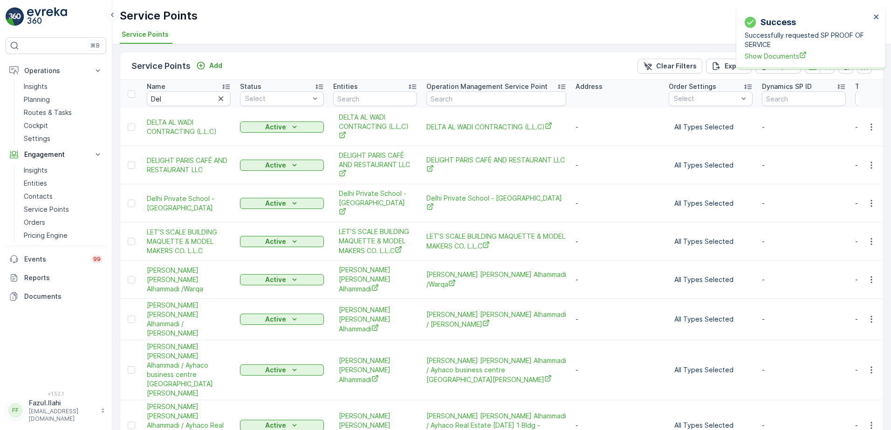
click at [773, 64] on div "Success Successfully requested SP PROOF OF SERVICE Show Documents" at bounding box center [810, 38] width 149 height 62
click at [779, 58] on span "Show Documents" at bounding box center [807, 56] width 126 height 10
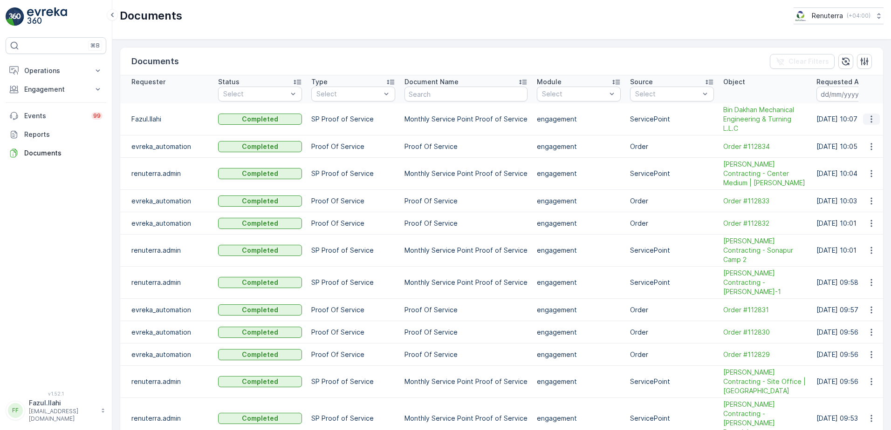
click at [867, 116] on icon "button" at bounding box center [871, 119] width 9 height 9
click at [860, 134] on span "See Details" at bounding box center [869, 133] width 36 height 9
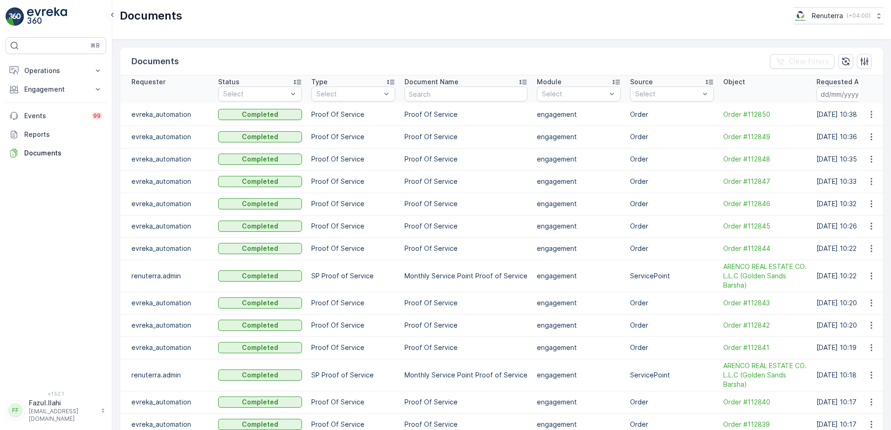
drag, startPoint x: 0, startPoint y: 0, endPoint x: 62, endPoint y: 232, distance: 240.3
click at [62, 232] on div "⌘B Operations Insights Planning Routes & Tasks Cockpit Settings Engagement Insi…" at bounding box center [56, 208] width 101 height 343
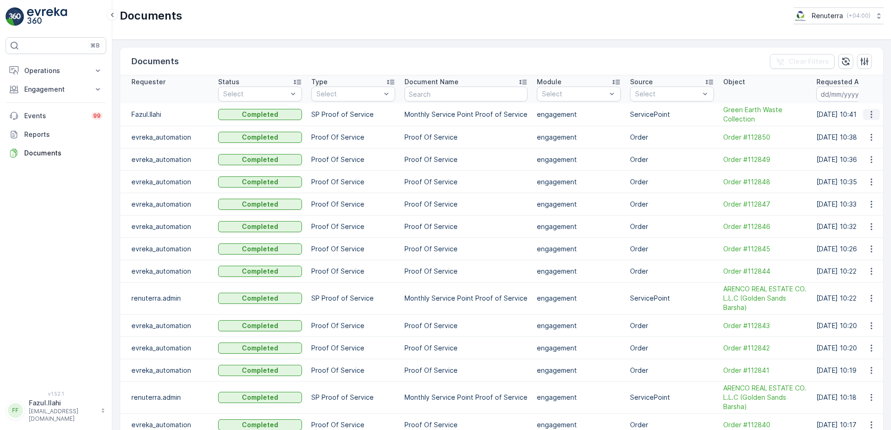
click at [870, 112] on icon "button" at bounding box center [871, 114] width 9 height 9
click at [864, 133] on span "See Details" at bounding box center [869, 128] width 36 height 9
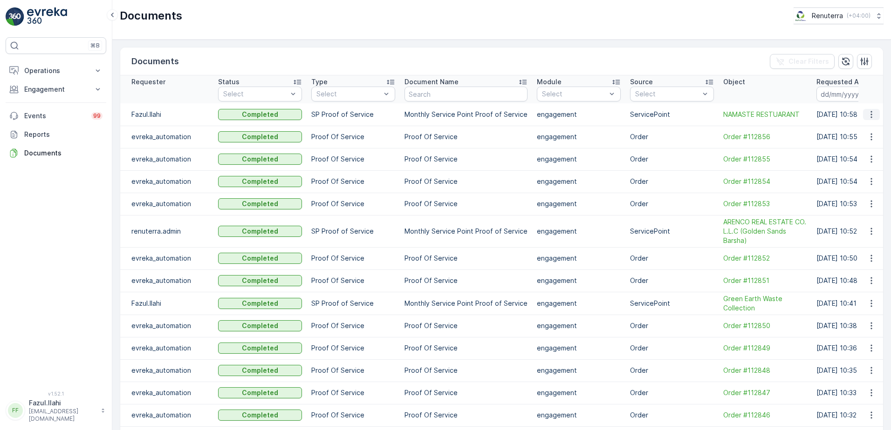
click at [867, 111] on icon "button" at bounding box center [871, 114] width 9 height 9
click at [866, 127] on span "See Details" at bounding box center [869, 128] width 36 height 9
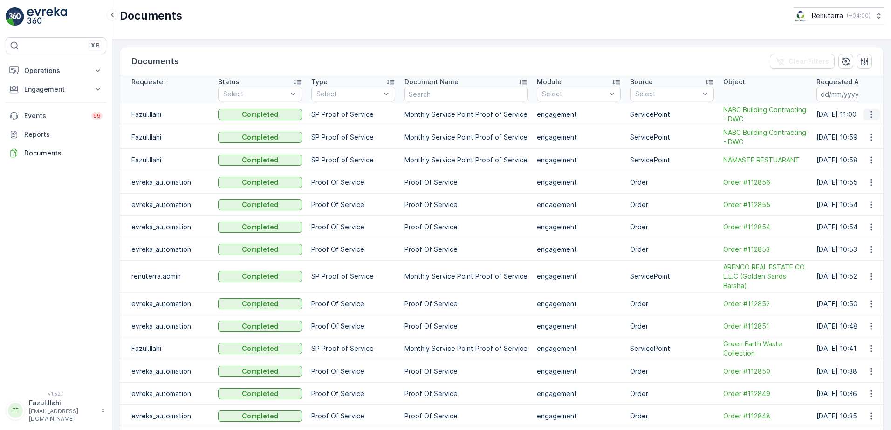
click at [869, 116] on icon "button" at bounding box center [871, 114] width 9 height 9
click at [865, 130] on span "See Details" at bounding box center [869, 128] width 36 height 9
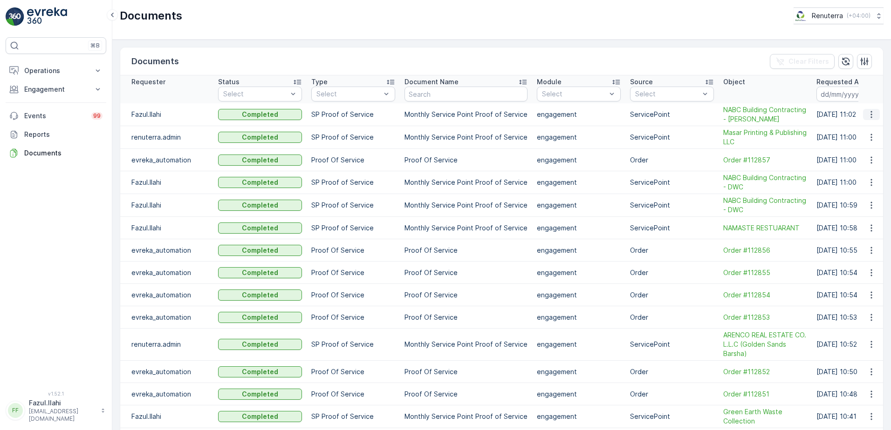
click at [870, 115] on icon "button" at bounding box center [870, 114] width 1 height 7
click at [851, 127] on span "See Details" at bounding box center [869, 128] width 36 height 9
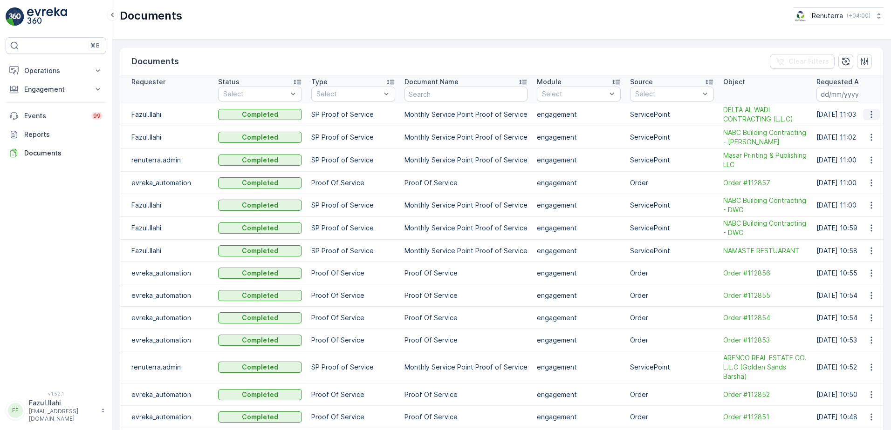
click at [869, 118] on icon "button" at bounding box center [871, 114] width 9 height 9
click at [870, 130] on span "See Details" at bounding box center [869, 128] width 36 height 9
